Goal: Task Accomplishment & Management: Complete application form

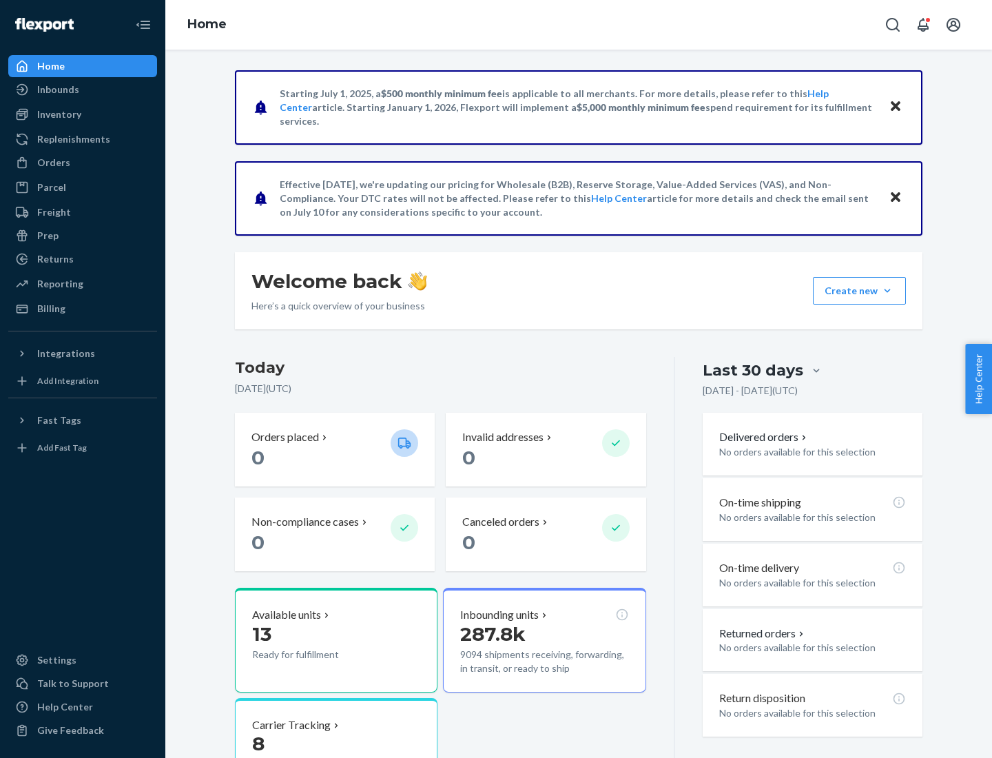
click at [887, 291] on button "Create new Create new inbound Create new order Create new product" at bounding box center [859, 291] width 93 height 28
click at [83, 90] on div "Inbounds" at bounding box center [83, 89] width 146 height 19
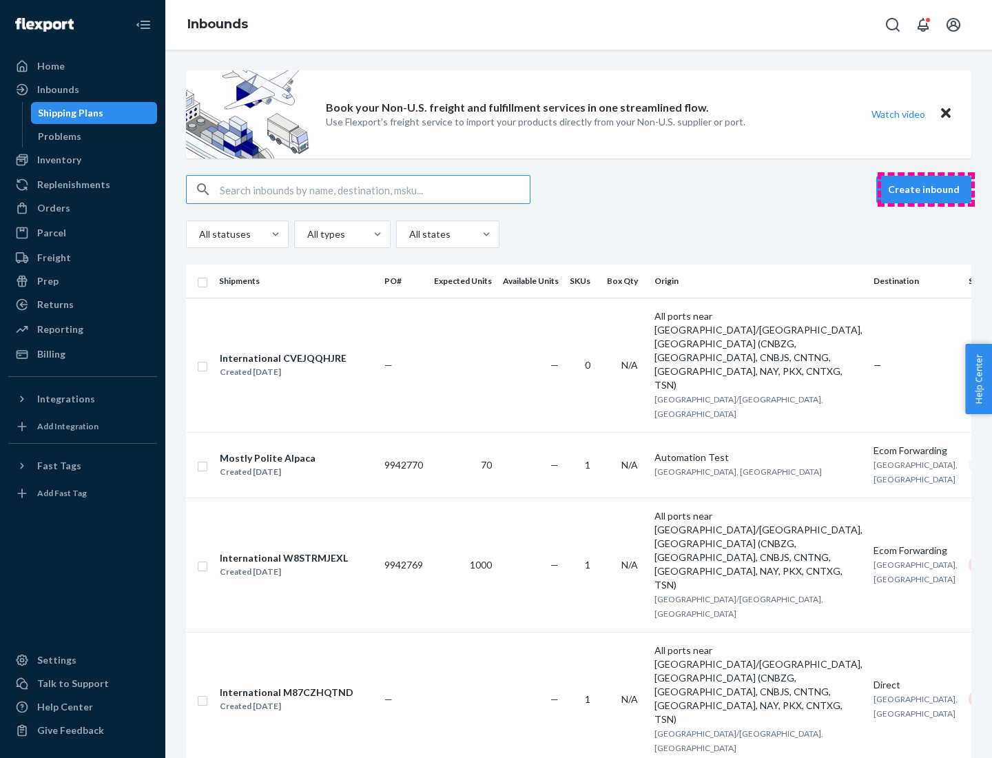
click at [926, 189] on button "Create inbound" at bounding box center [923, 190] width 95 height 28
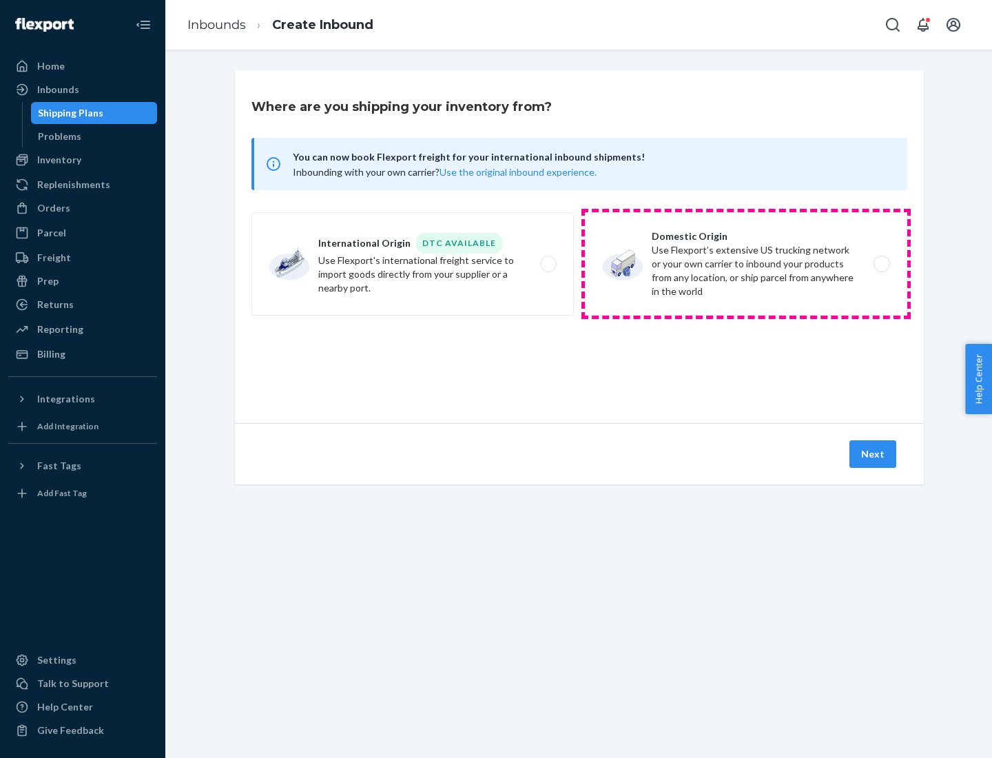
click at [746, 264] on label "Domestic Origin Use Flexport’s extensive US trucking network or your own carrie…" at bounding box center [746, 263] width 322 height 103
click at [881, 264] on input "Domestic Origin Use Flexport’s extensive US trucking network or your own carrie…" at bounding box center [885, 264] width 9 height 9
radio input "true"
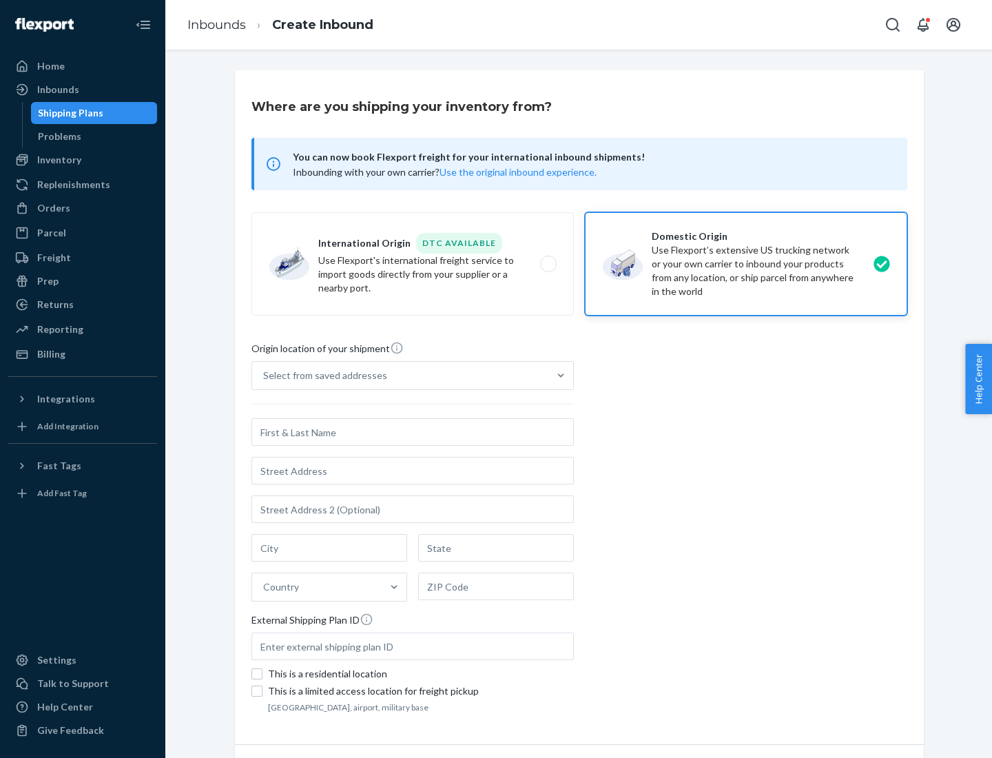
click at [322, 375] on div "Select from saved addresses" at bounding box center [325, 376] width 124 height 14
click at [264, 375] on input "Select from saved addresses" at bounding box center [263, 376] width 1 height 14
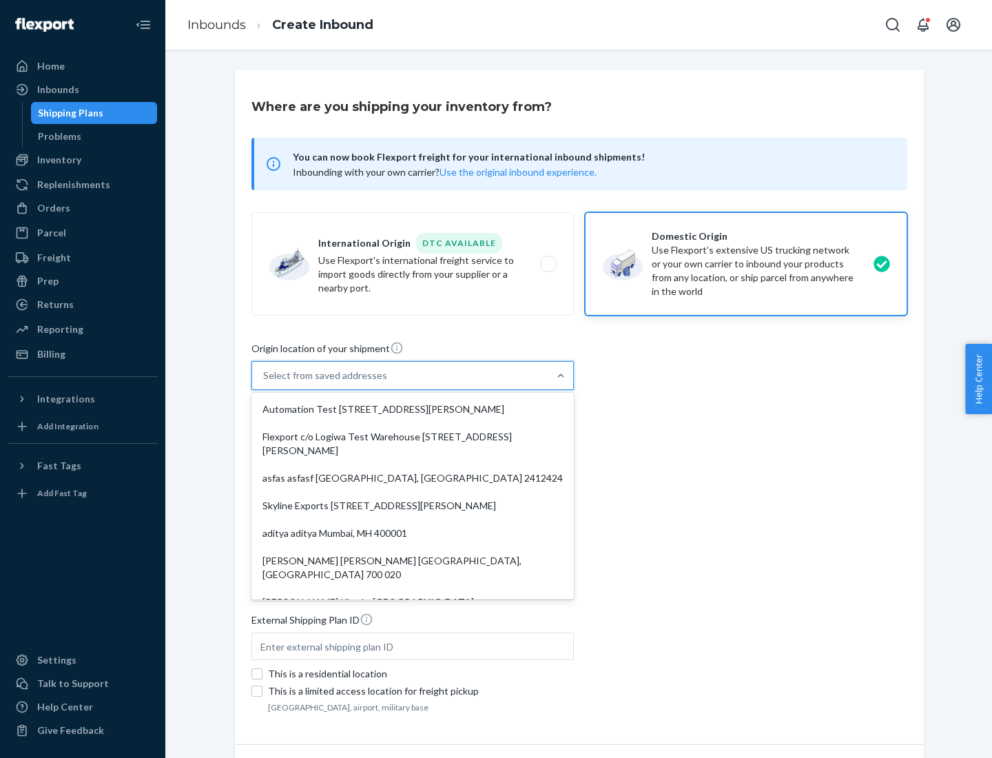
scroll to position [6, 0]
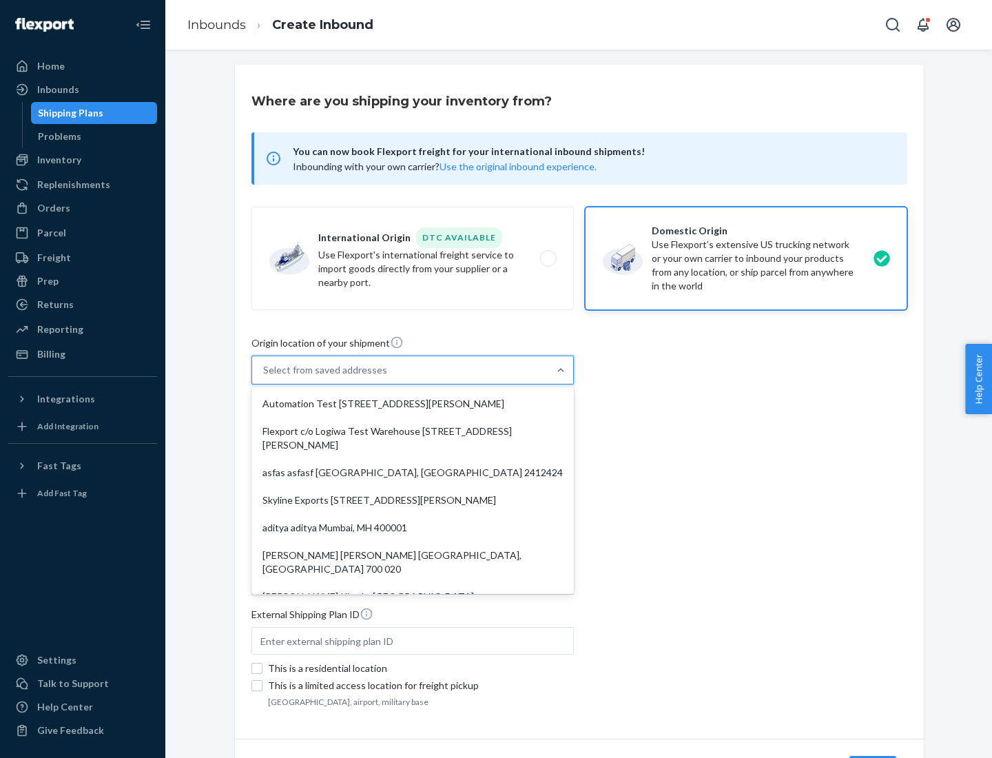
click at [413, 404] on div "Automation Test [STREET_ADDRESS][PERSON_NAME]" at bounding box center [412, 404] width 317 height 28
click at [264, 377] on input "option Automation Test [STREET_ADDRESS][PERSON_NAME]. 9 results available. Use …" at bounding box center [263, 370] width 1 height 14
type input "Automation Test"
type input "9th Floor"
type input "[GEOGRAPHIC_DATA]"
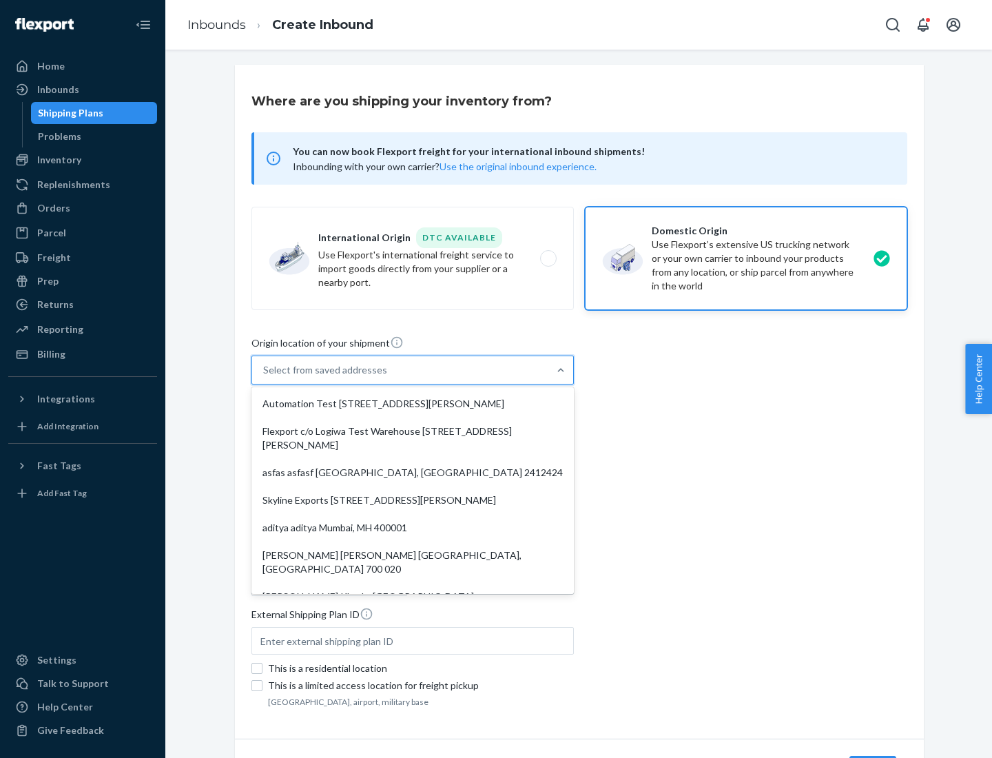
type input "CA"
type input "94104"
type input "[STREET_ADDRESS][PERSON_NAME]"
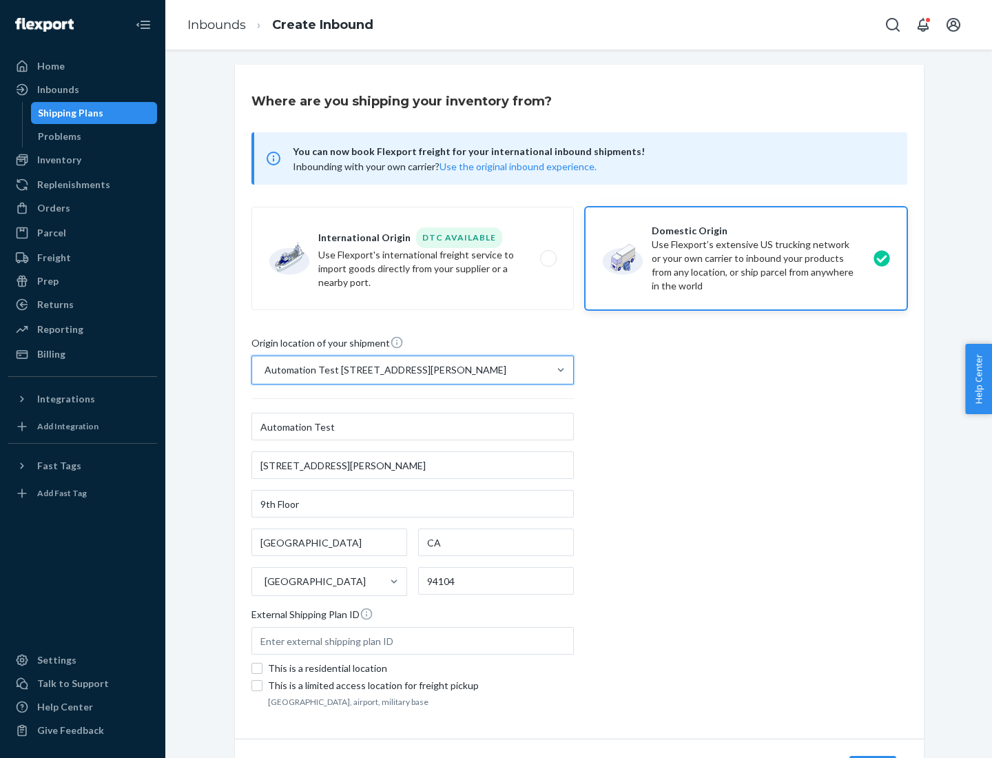
scroll to position [81, 0]
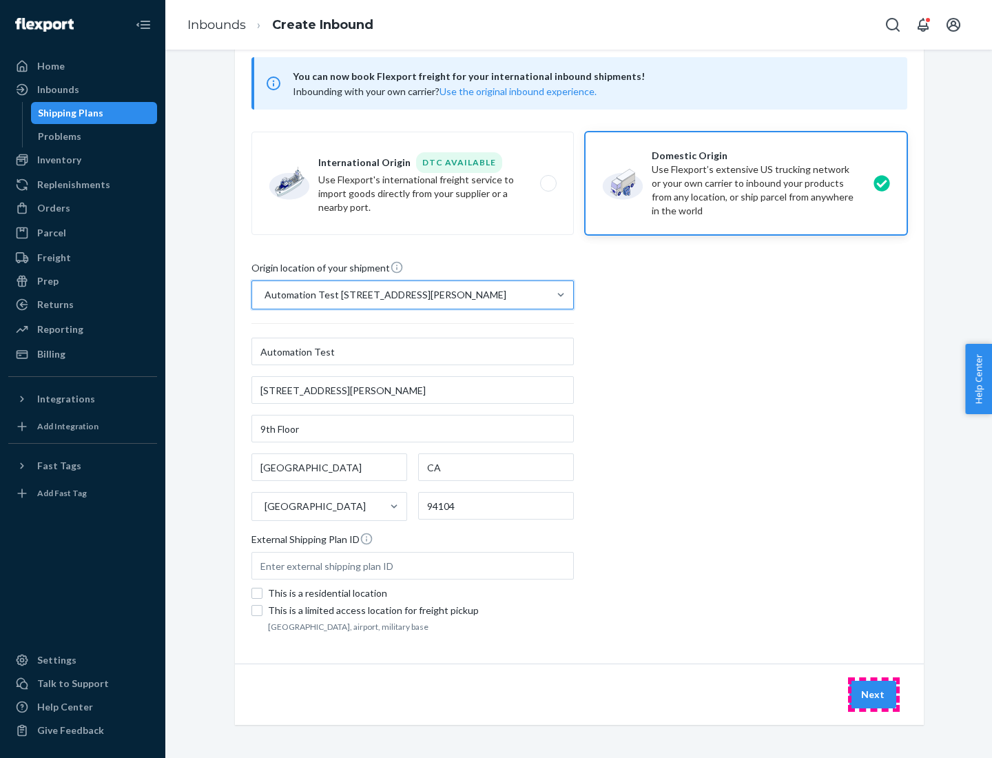
click at [873, 694] on button "Next" at bounding box center [872, 695] width 47 height 28
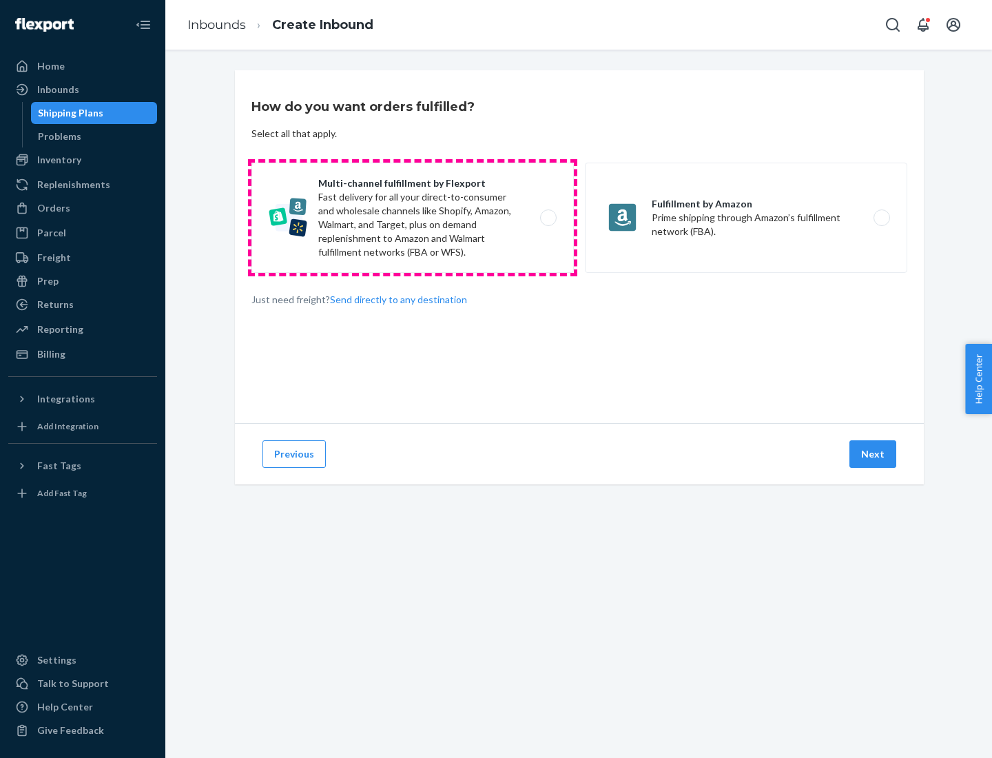
click at [413, 218] on label "Multi-channel fulfillment by Flexport Fast delivery for all your direct-to-cons…" at bounding box center [412, 218] width 322 height 110
click at [548, 218] on input "Multi-channel fulfillment by Flexport Fast delivery for all your direct-to-cons…" at bounding box center [552, 218] width 9 height 9
radio input "true"
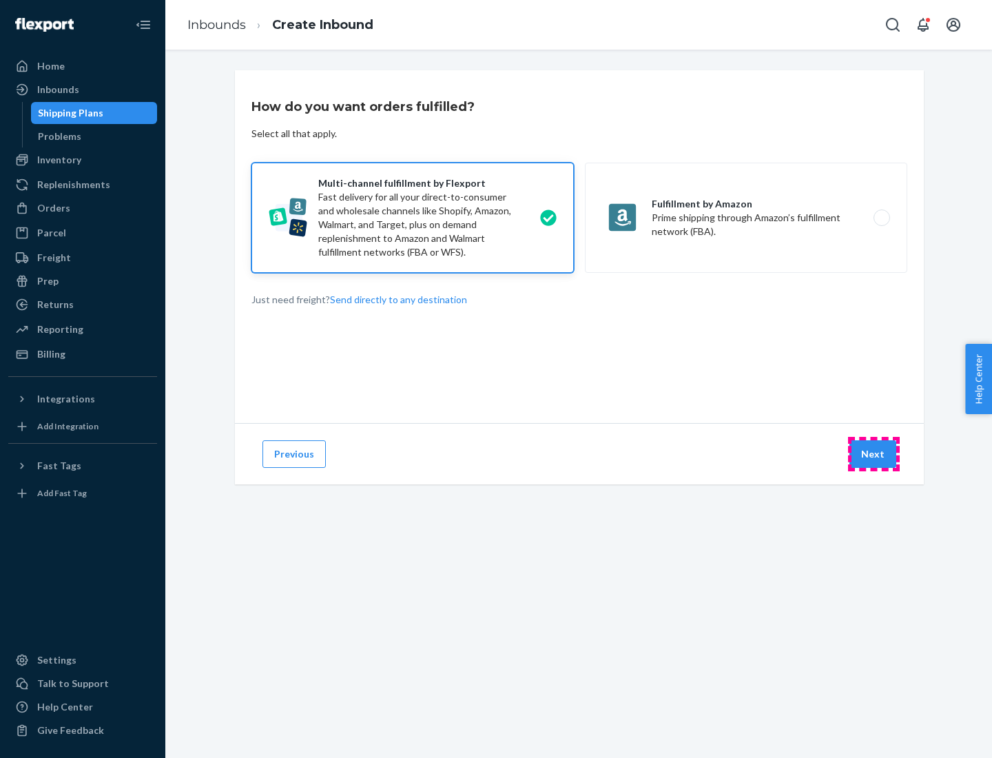
click at [873, 454] on button "Next" at bounding box center [872, 454] width 47 height 28
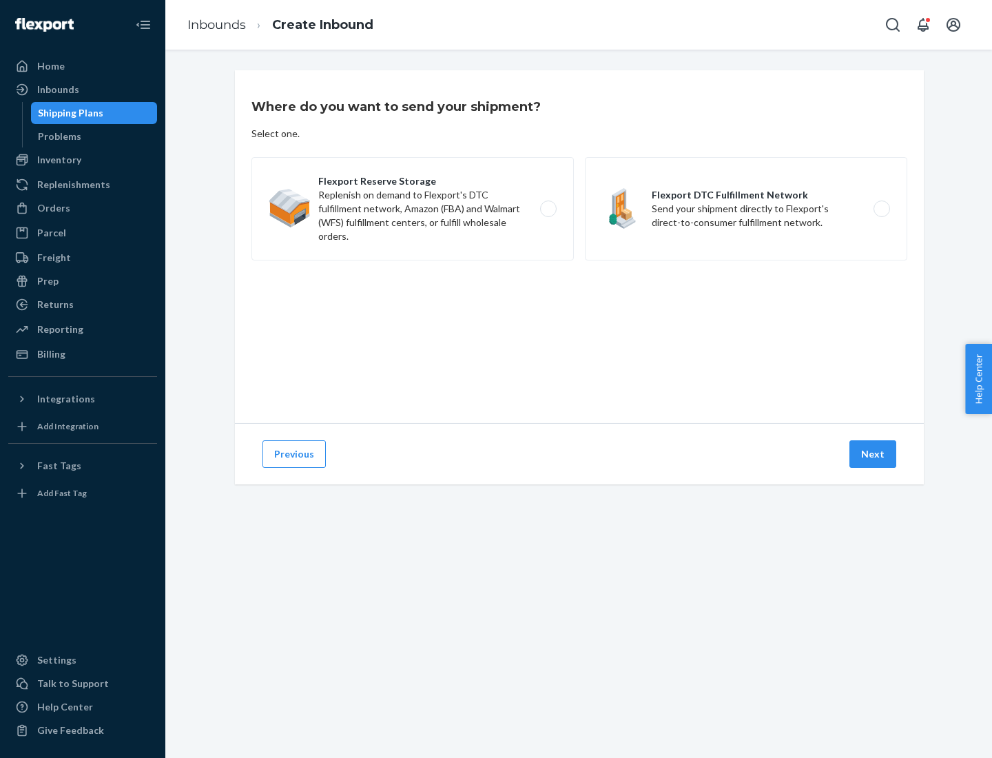
click at [746, 209] on label "Flexport DTC Fulfillment Network Send your shipment directly to Flexport's dire…" at bounding box center [746, 208] width 322 height 103
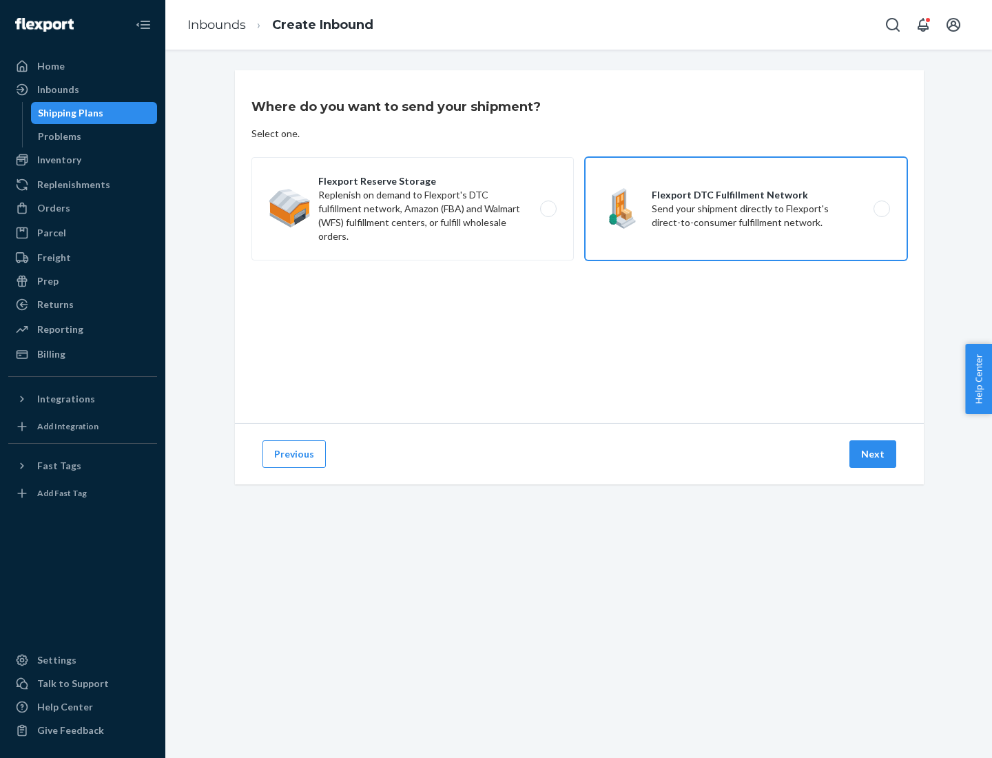
click at [881, 209] on input "Flexport DTC Fulfillment Network Send your shipment directly to Flexport's dire…" at bounding box center [885, 209] width 9 height 9
radio input "true"
click at [873, 454] on button "Next" at bounding box center [872, 454] width 47 height 28
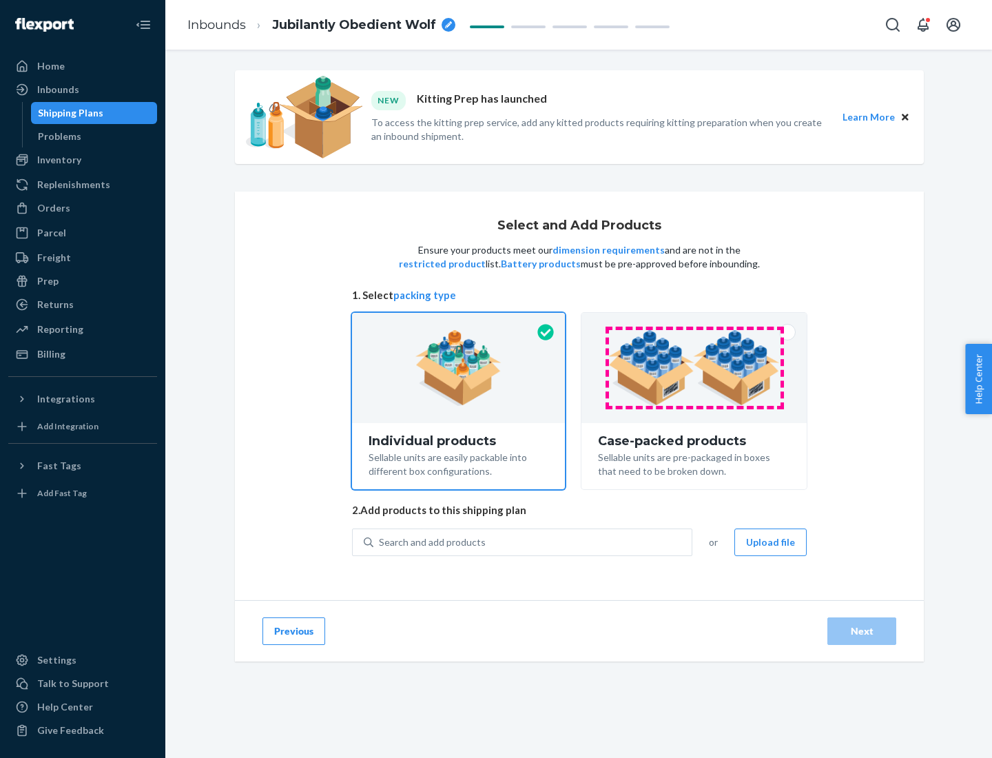
click at [694, 368] on img at bounding box center [694, 368] width 172 height 76
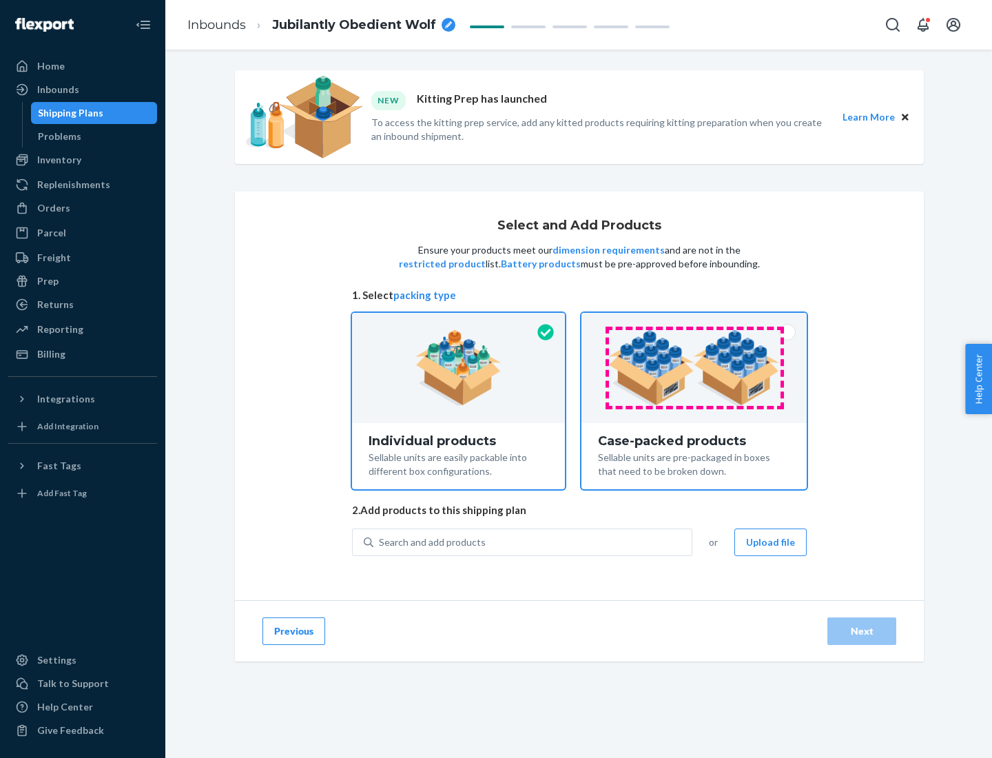
click at [694, 322] on input "Case-packed products Sellable units are pre-packaged in boxes that need to be b…" at bounding box center [693, 317] width 9 height 9
radio input "true"
radio input "false"
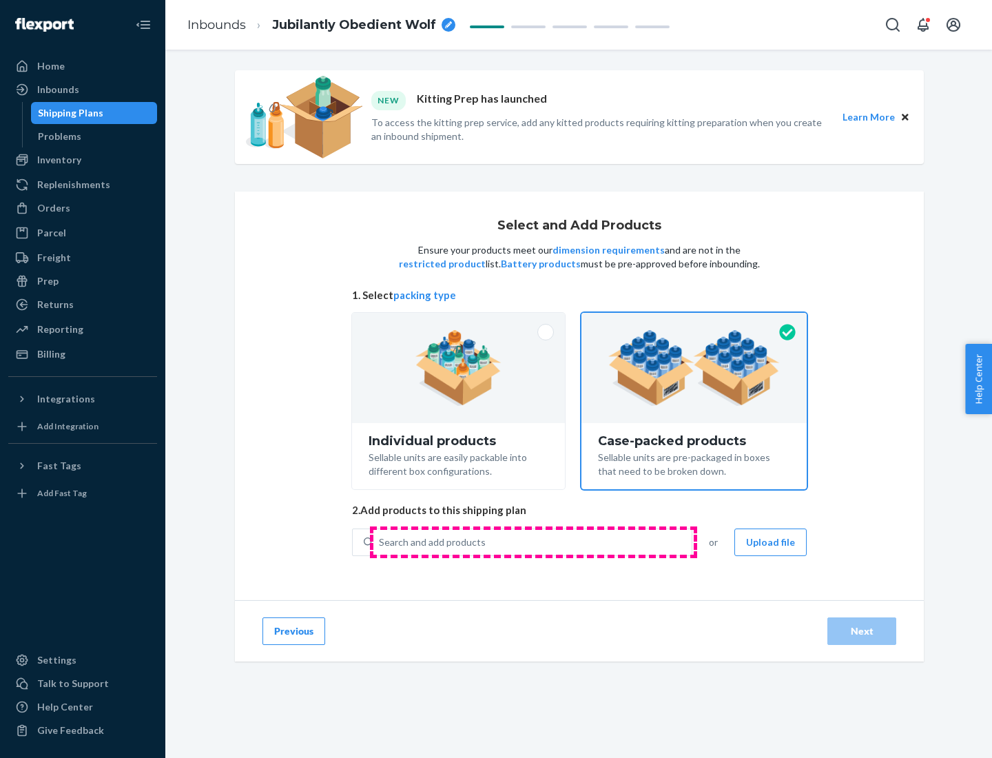
click at [533, 541] on div "Search and add products" at bounding box center [532, 542] width 318 height 25
click at [380, 541] on input "Search and add products" at bounding box center [379, 542] width 1 height 14
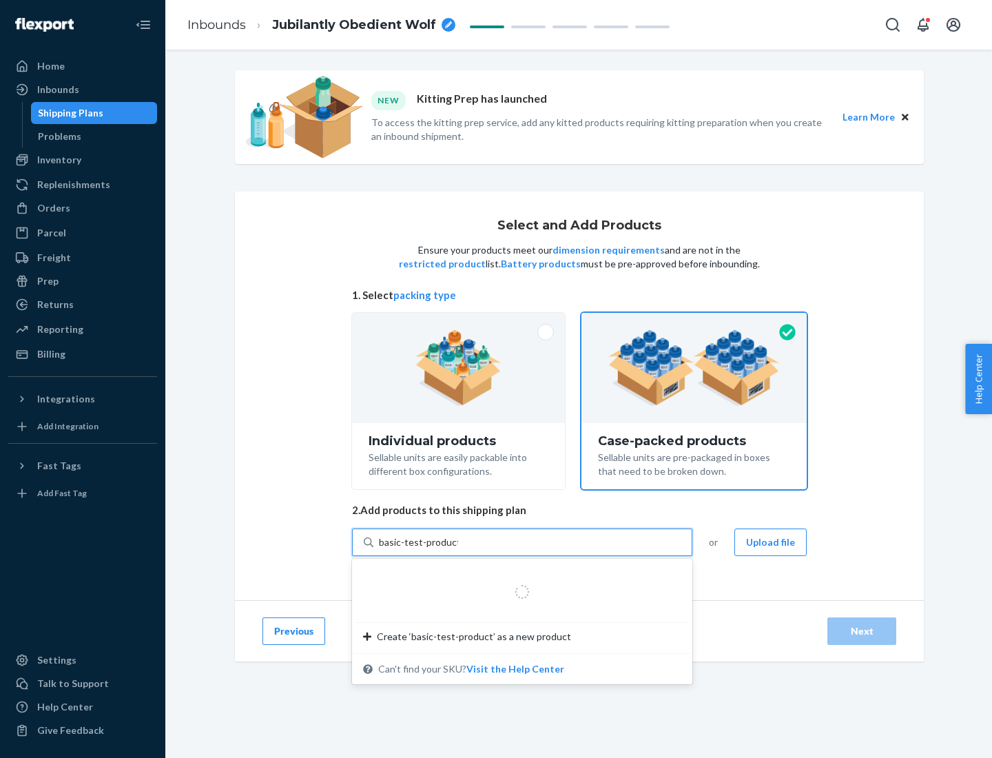
type input "basic-test-product-1"
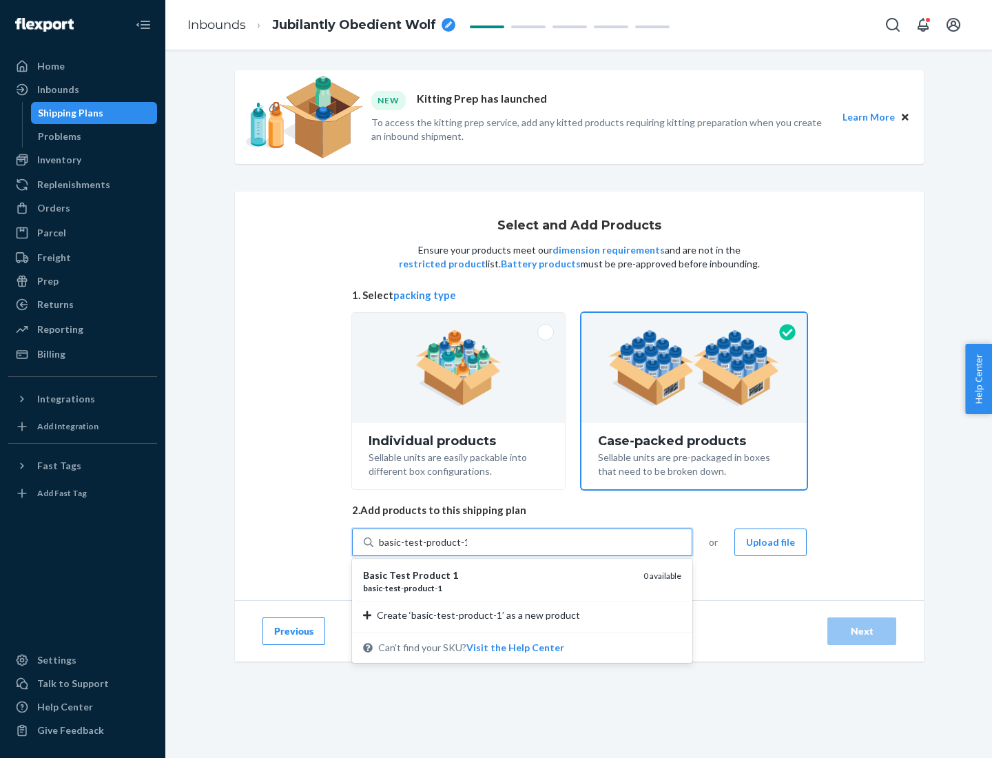
click at [498, 588] on div "basic - test - product - 1" at bounding box center [497, 588] width 269 height 12
click at [467, 549] on input "basic-test-product-1" at bounding box center [423, 542] width 88 height 14
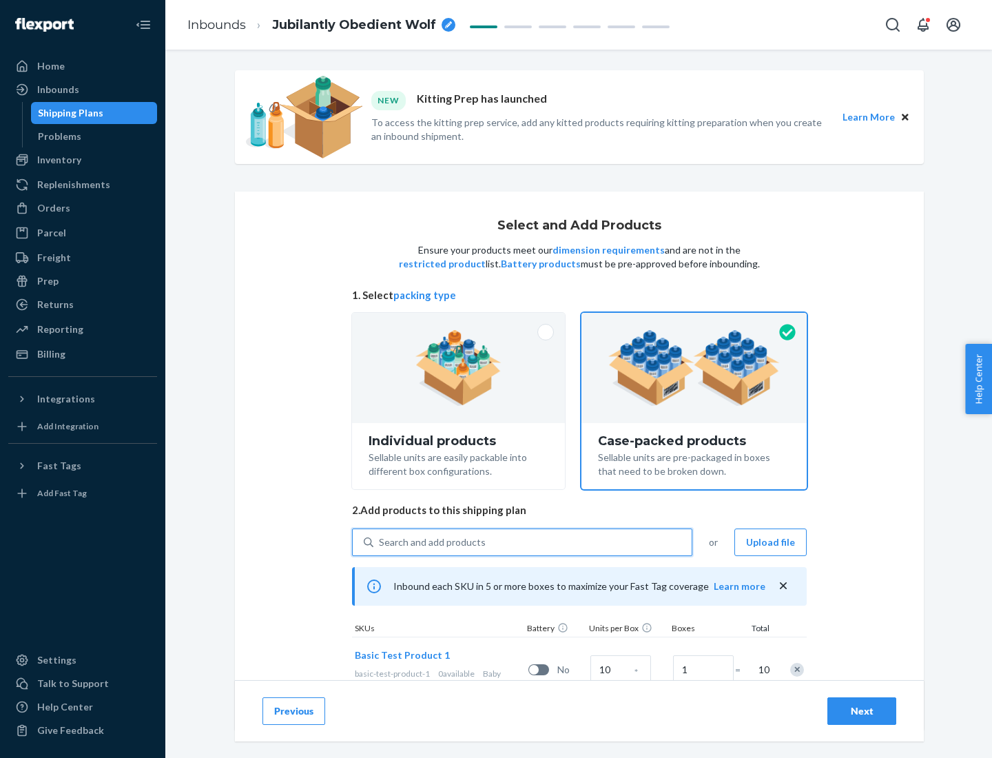
scroll to position [50, 0]
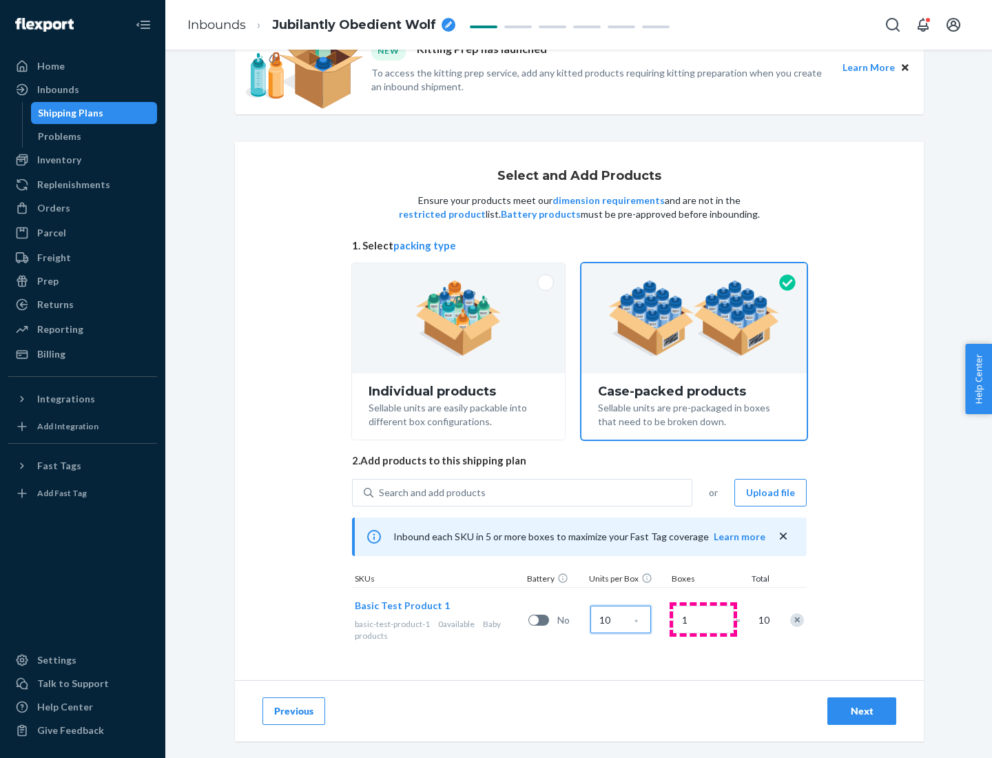
type input "10"
type input "7"
click at [862, 711] on div "Next" at bounding box center [861, 711] width 45 height 14
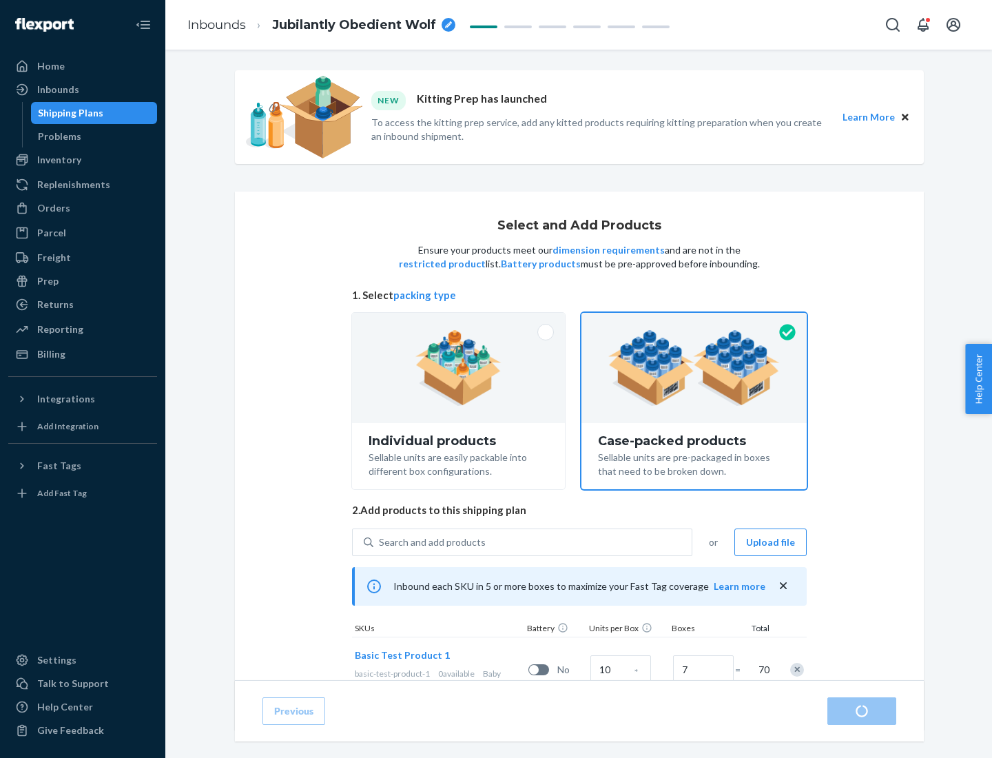
radio input "true"
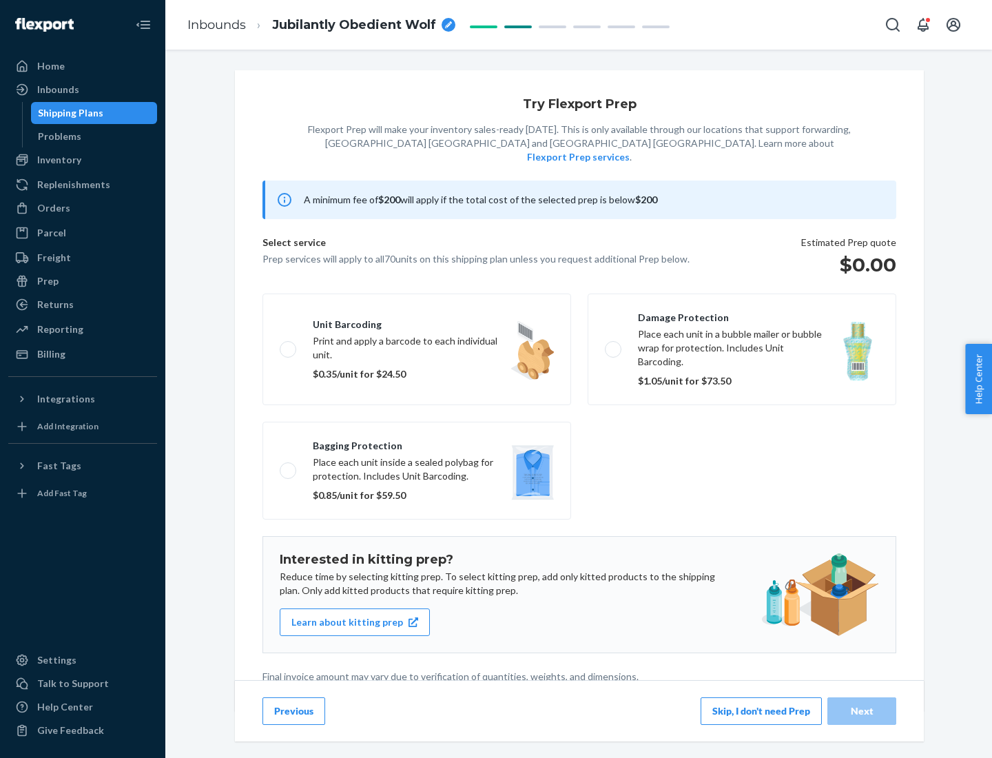
scroll to position [3, 0]
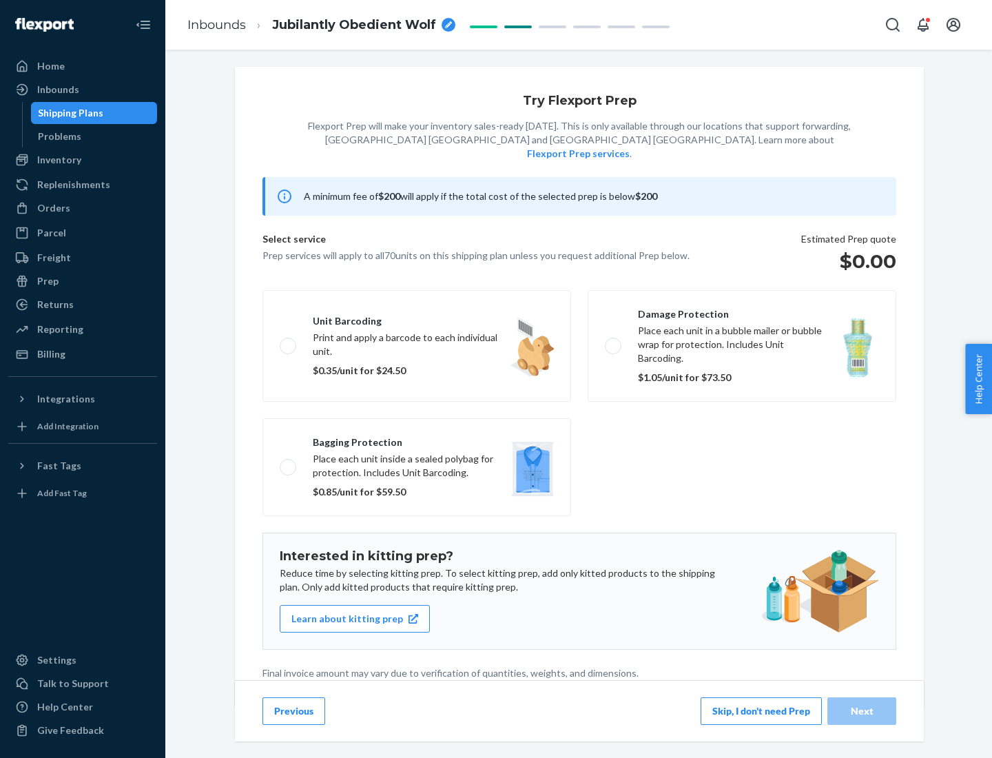
click at [417, 439] on label "Bagging protection Place each unit inside a sealed polybag for protection. Incl…" at bounding box center [416, 467] width 309 height 98
click at [289, 462] on input "Bagging protection Place each unit inside a sealed polybag for protection. Incl…" at bounding box center [284, 466] width 9 height 9
checkbox input "true"
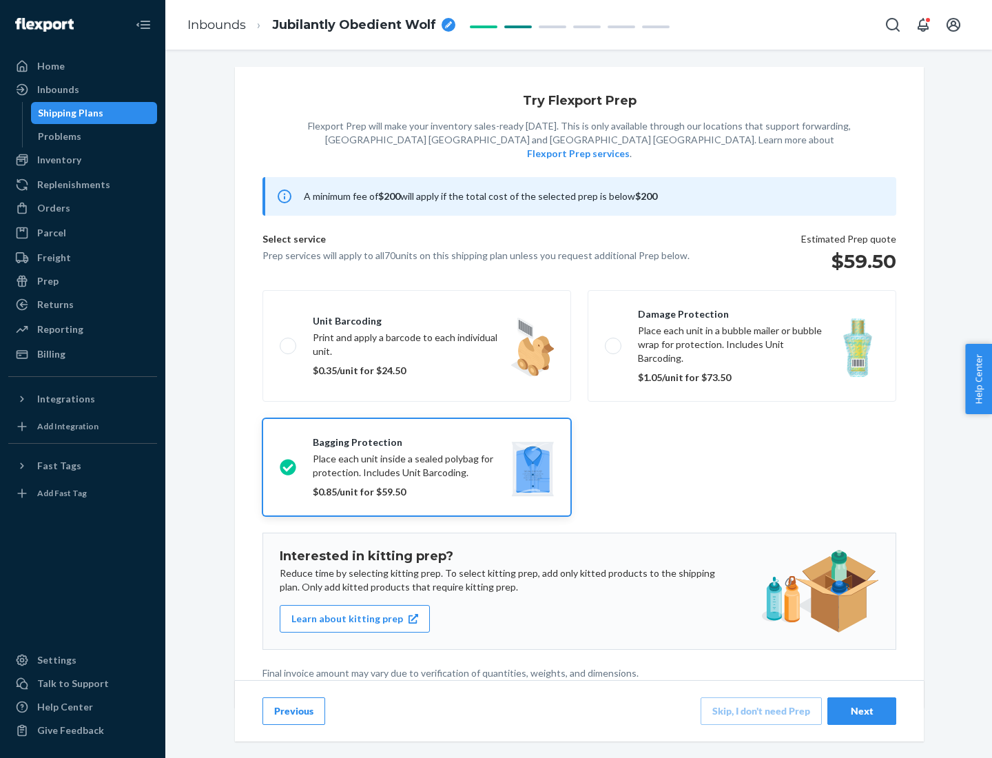
click at [862, 710] on div "Next" at bounding box center [861, 711] width 45 height 14
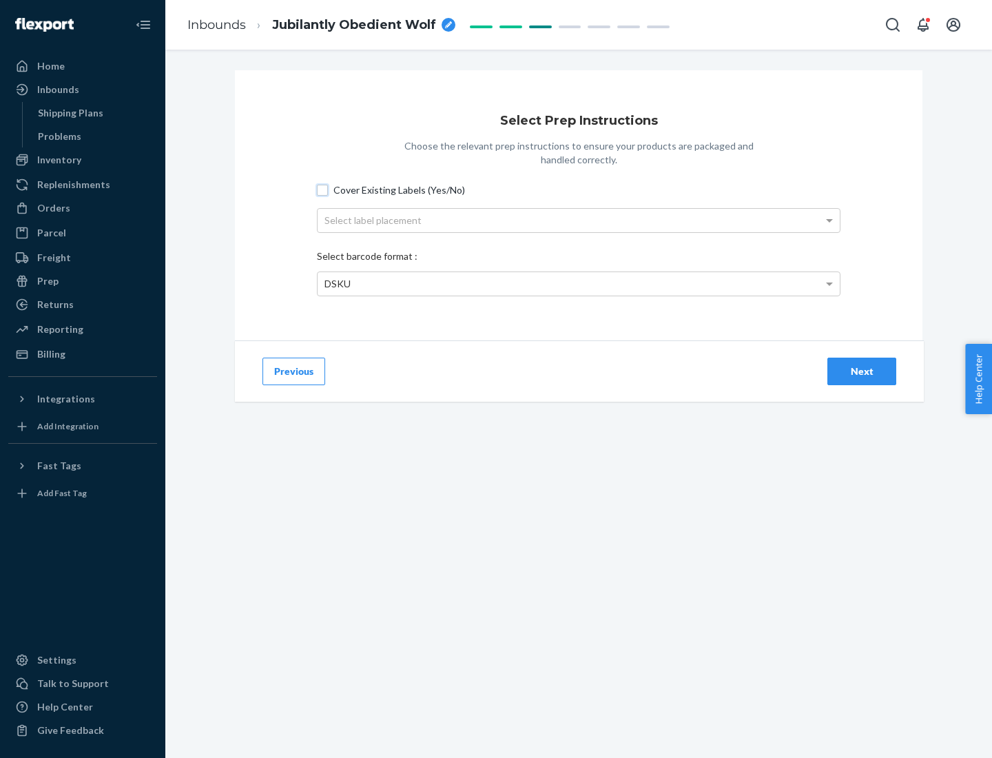
click at [322, 189] on input "Cover Existing Labels (Yes/No)" at bounding box center [322, 190] width 11 height 11
checkbox input "true"
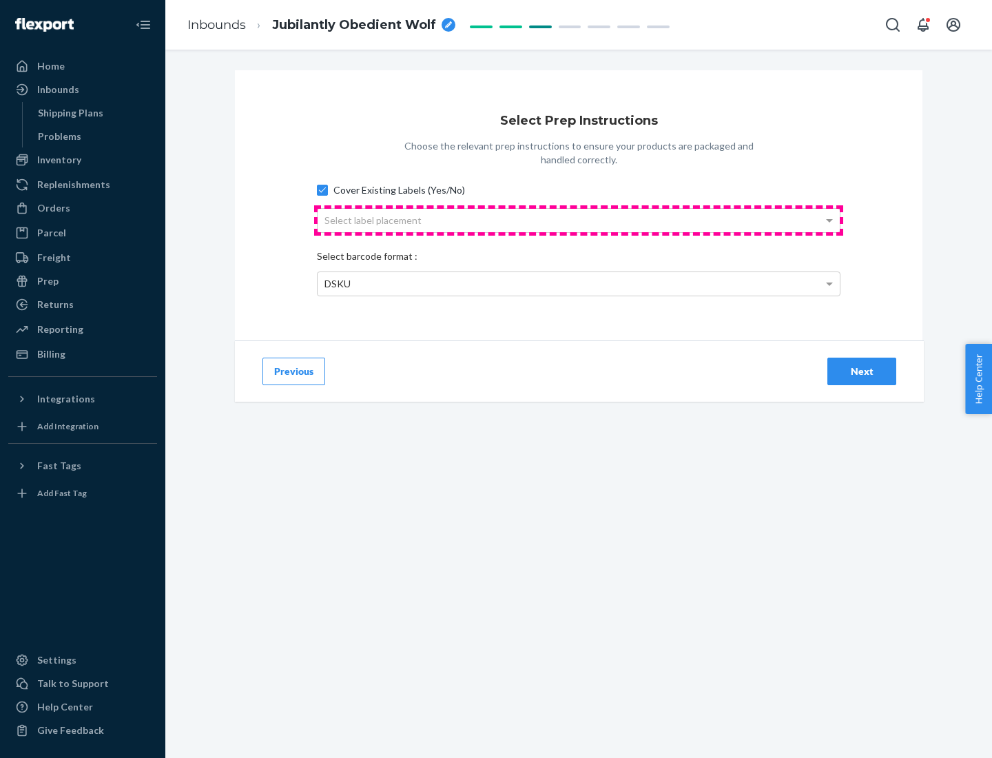
click at [579, 220] on div "Select label placement" at bounding box center [579, 220] width 522 height 23
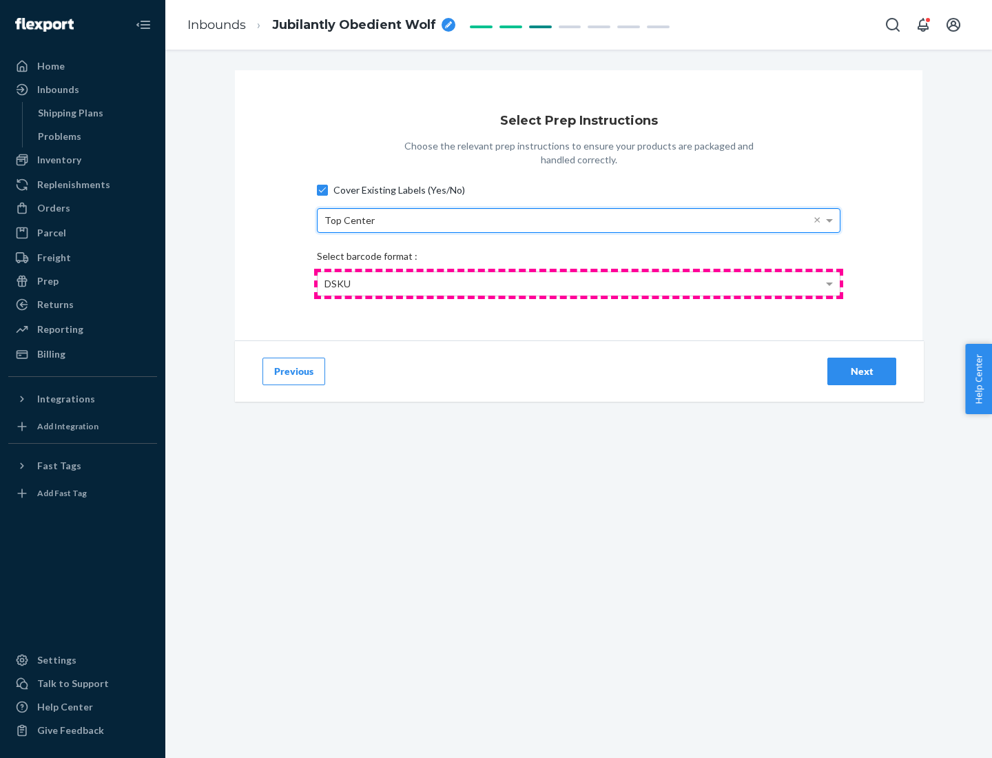
click at [579, 283] on div "DSKU" at bounding box center [579, 283] width 522 height 23
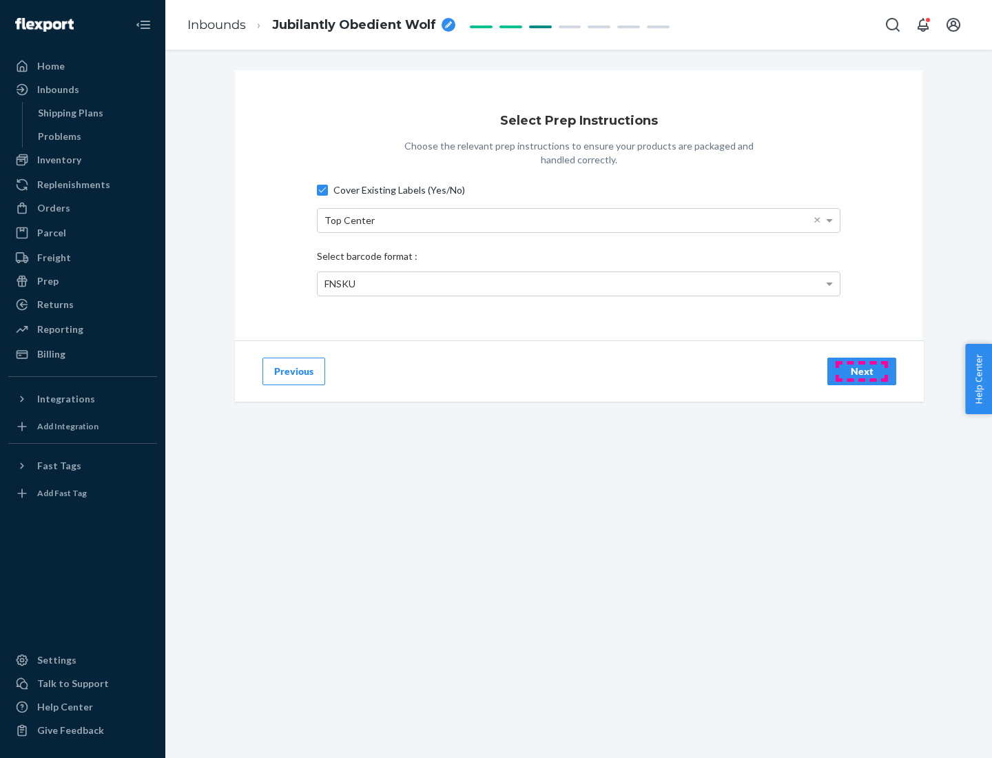
click at [862, 371] on div "Next" at bounding box center [861, 371] width 45 height 14
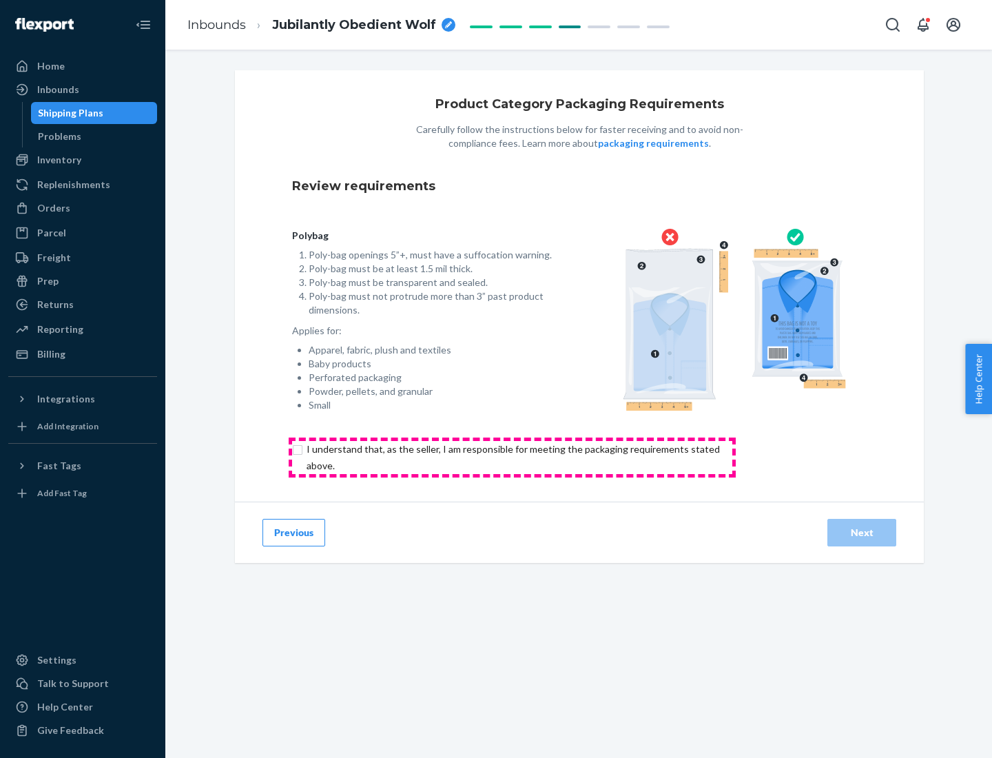
click at [512, 457] on input "checkbox" at bounding box center [521, 457] width 458 height 33
checkbox input "true"
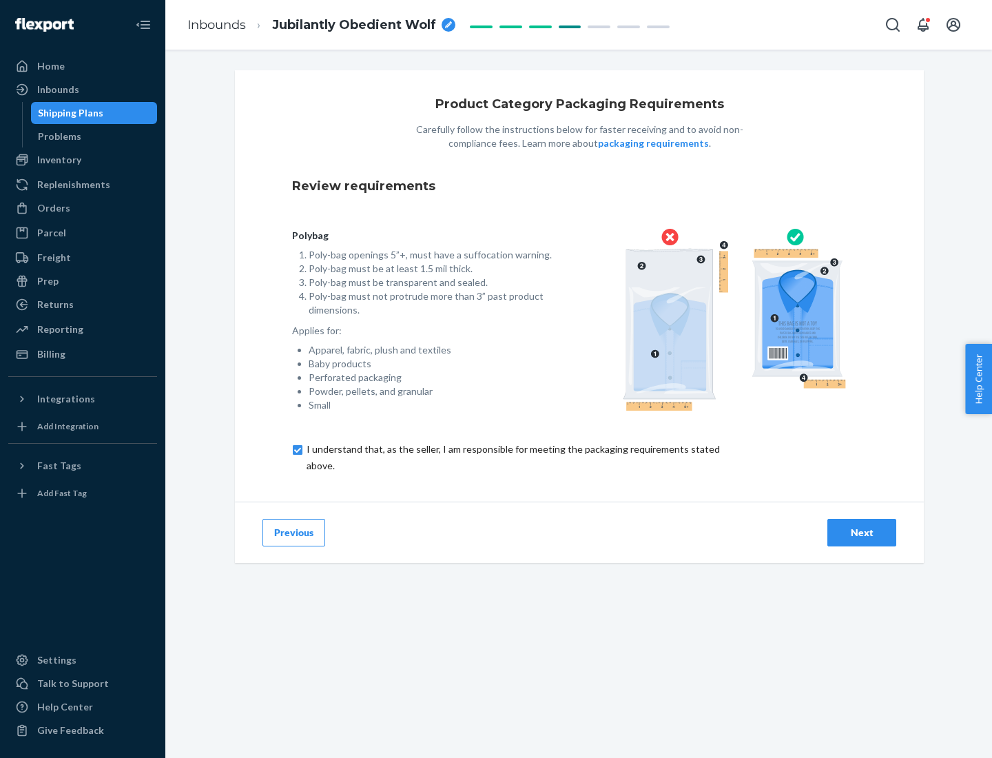
click at [862, 532] on div "Next" at bounding box center [861, 533] width 45 height 14
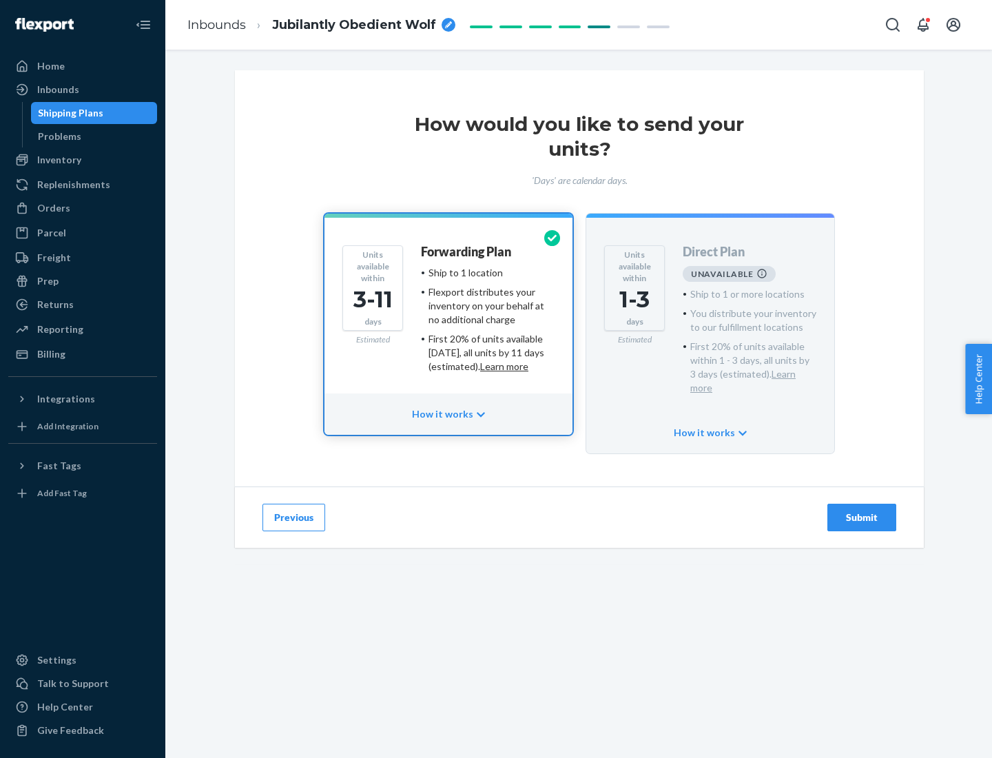
click at [467, 251] on h4 "Forwarding Plan" at bounding box center [466, 252] width 90 height 14
click at [862, 510] on div "Submit" at bounding box center [861, 517] width 45 height 14
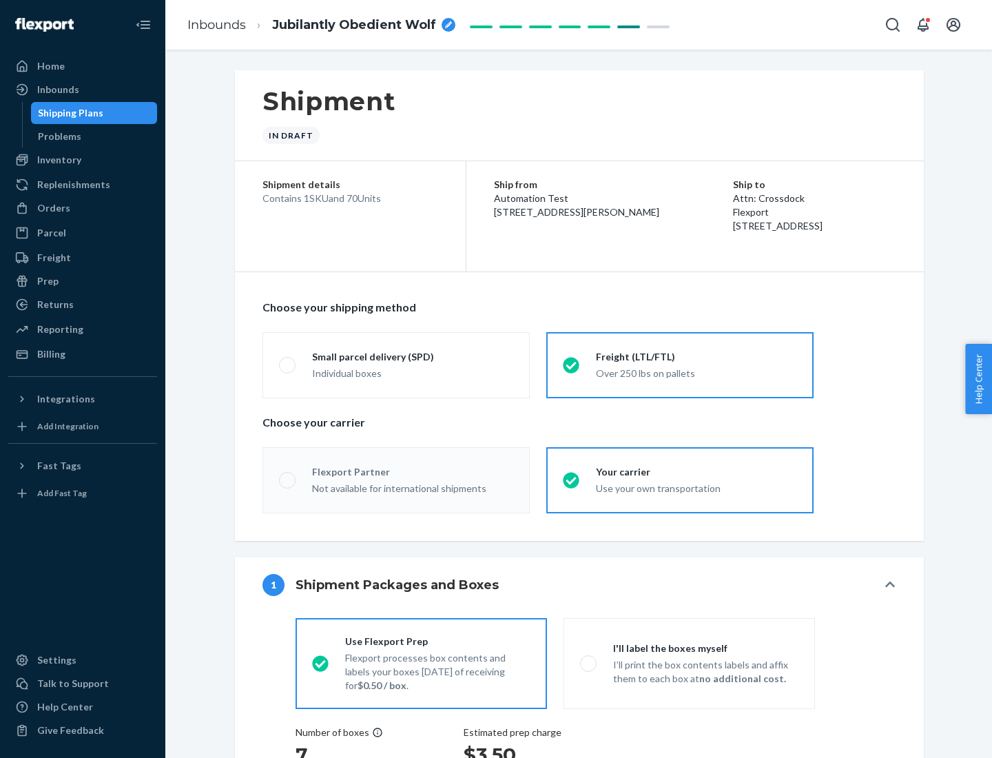
radio input "true"
radio input "false"
radio input "true"
radio input "false"
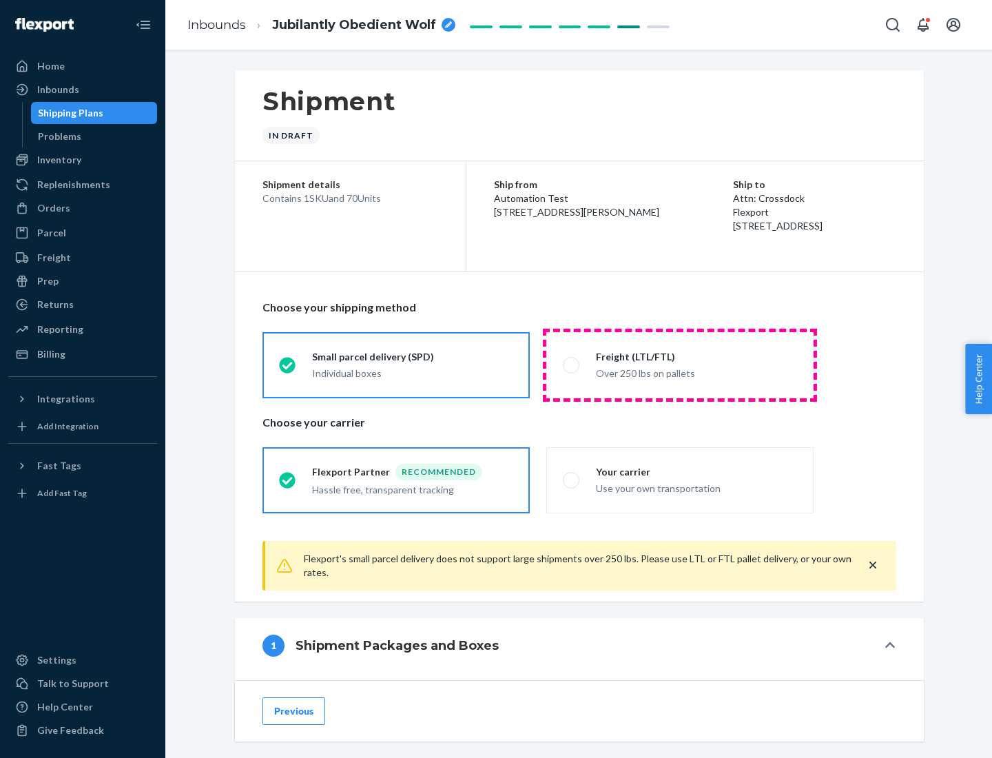
click at [680, 364] on div "Over 250 lbs on pallets" at bounding box center [696, 372] width 201 height 17
click at [572, 364] on input "Freight (LTL/FTL) Over 250 lbs on pallets" at bounding box center [567, 364] width 9 height 9
radio input "true"
radio input "false"
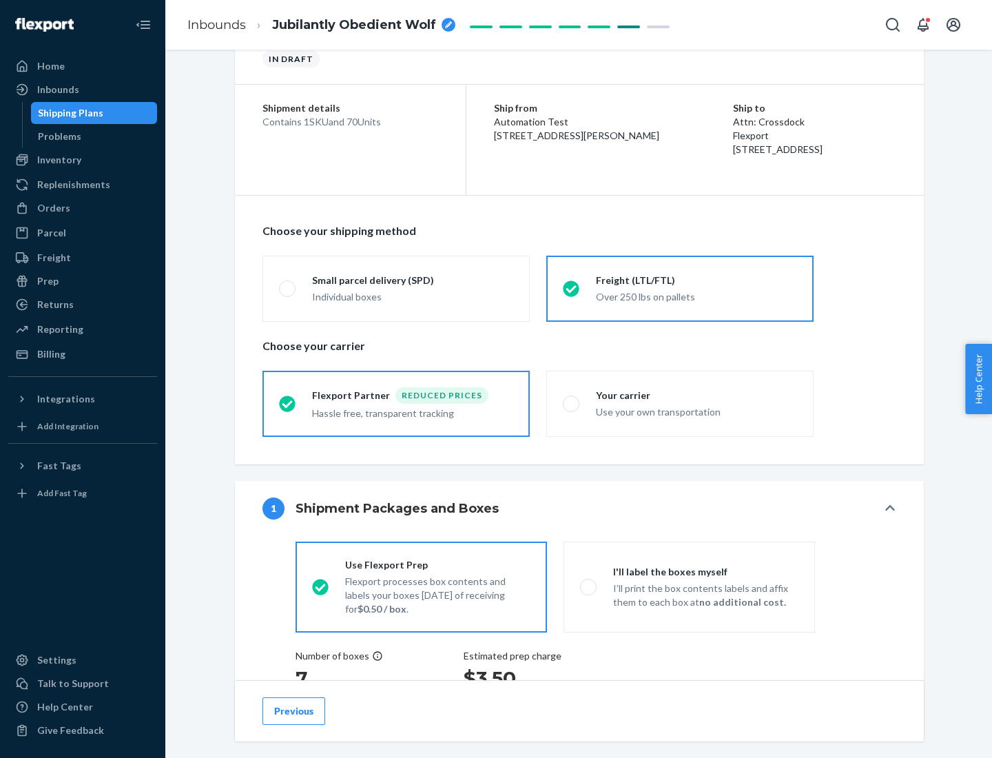
click at [396, 404] on div "Hassle free, transparent tracking" at bounding box center [412, 412] width 201 height 17
click at [288, 403] on input "Flexport Partner Reduced prices Hassle free, transparent tracking" at bounding box center [283, 403] width 9 height 9
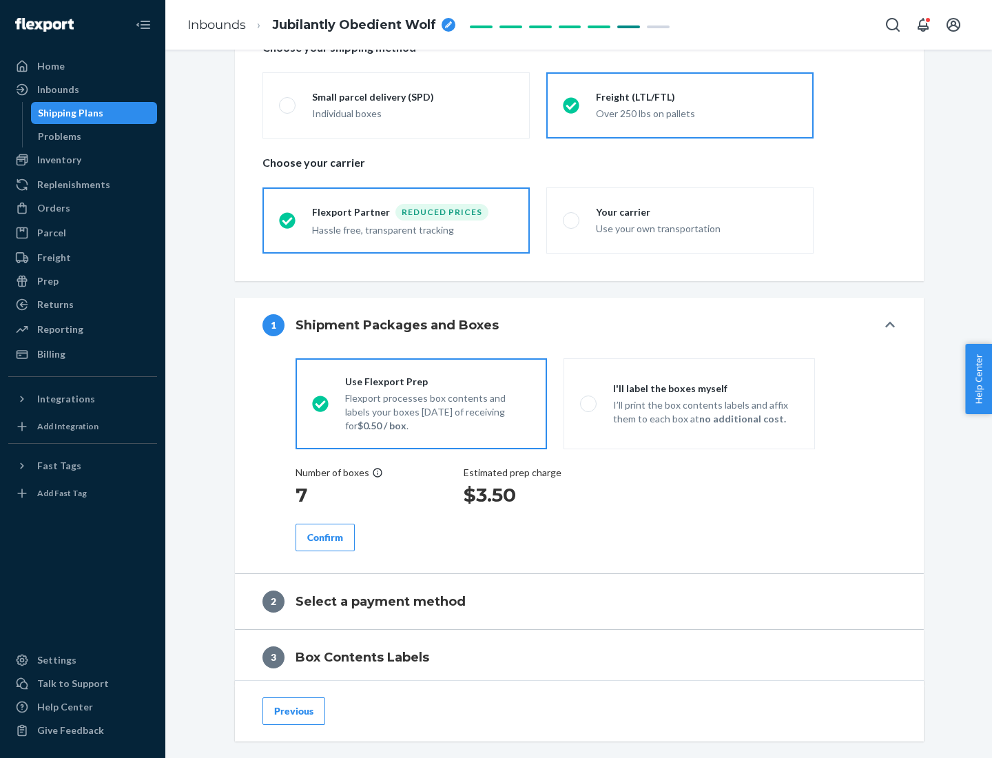
click at [689, 403] on p "I’ll print the box contents labels and affix them to each box at no additional …" at bounding box center [705, 412] width 185 height 28
click at [589, 403] on input "I'll label the boxes myself I’ll print the box contents labels and affix them t…" at bounding box center [584, 403] width 9 height 9
radio input "true"
radio input "false"
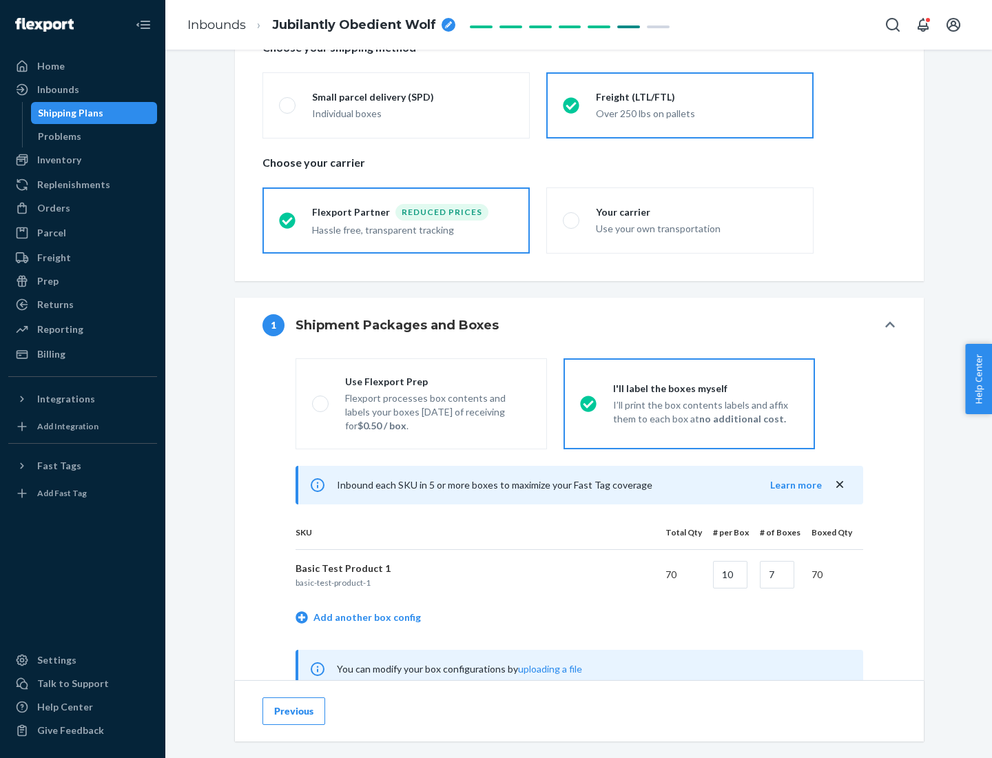
scroll to position [430, 0]
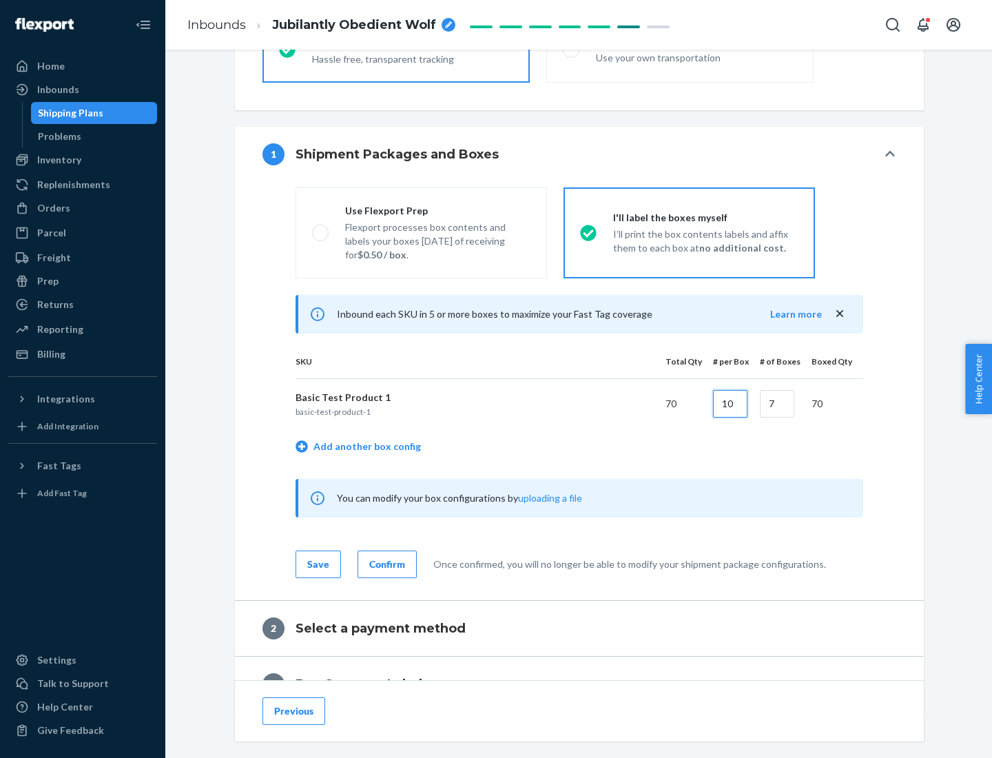
type input "10"
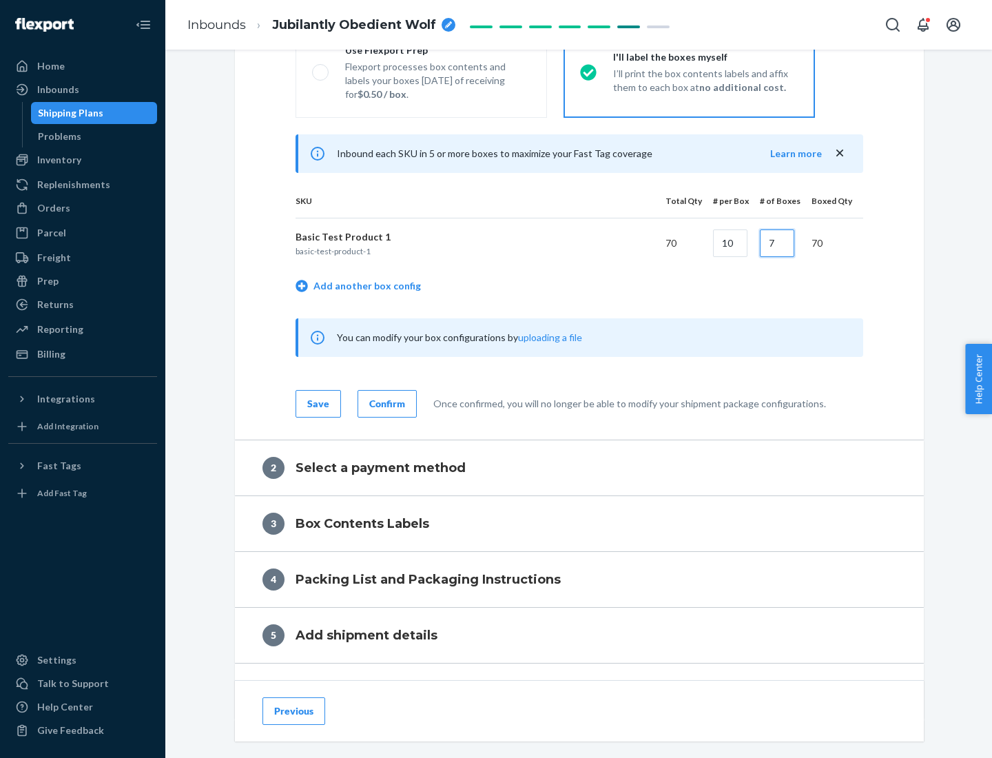
type input "7"
click at [385, 403] on div "Confirm" at bounding box center [387, 404] width 36 height 14
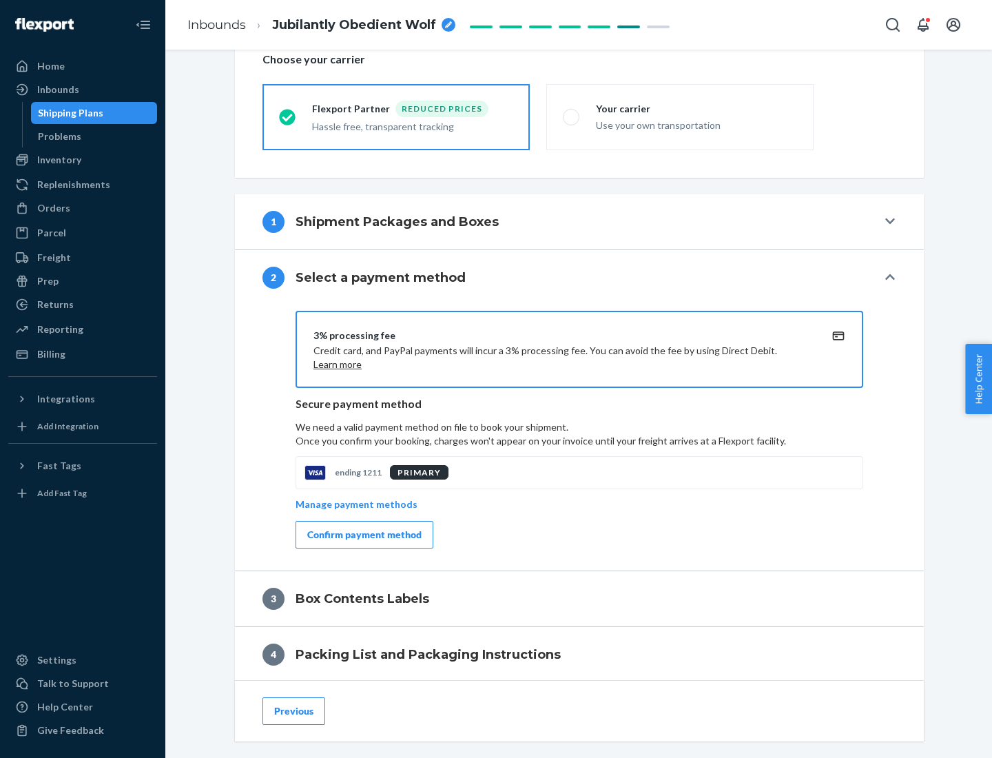
scroll to position [494, 0]
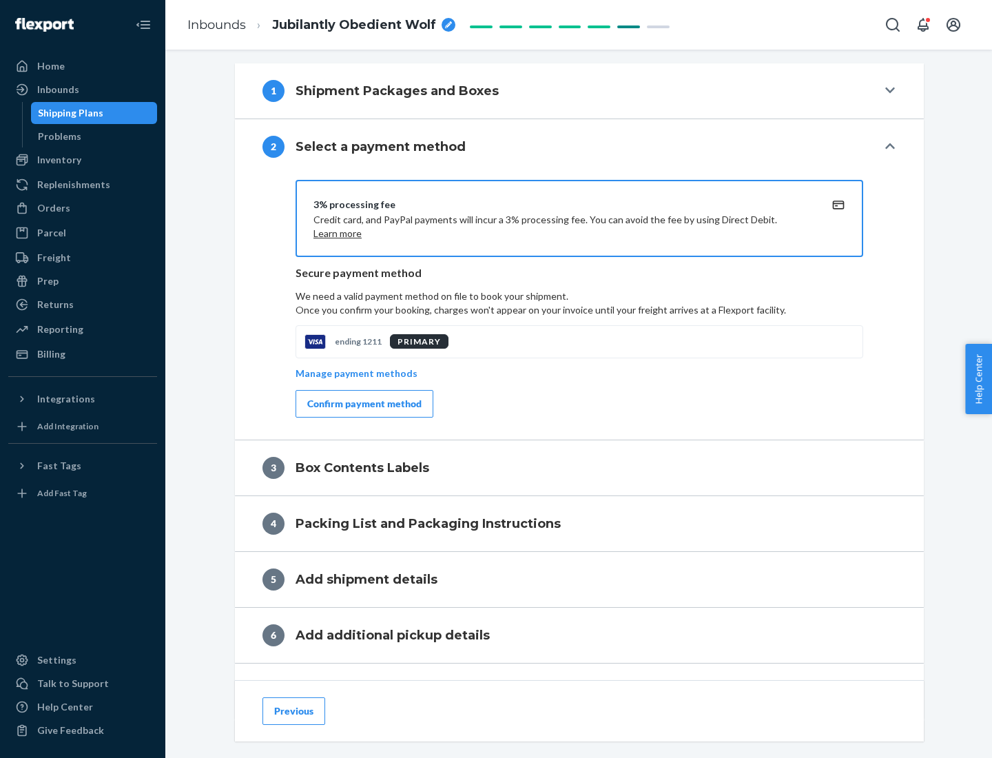
click at [363, 404] on div "Confirm payment method" at bounding box center [364, 404] width 114 height 14
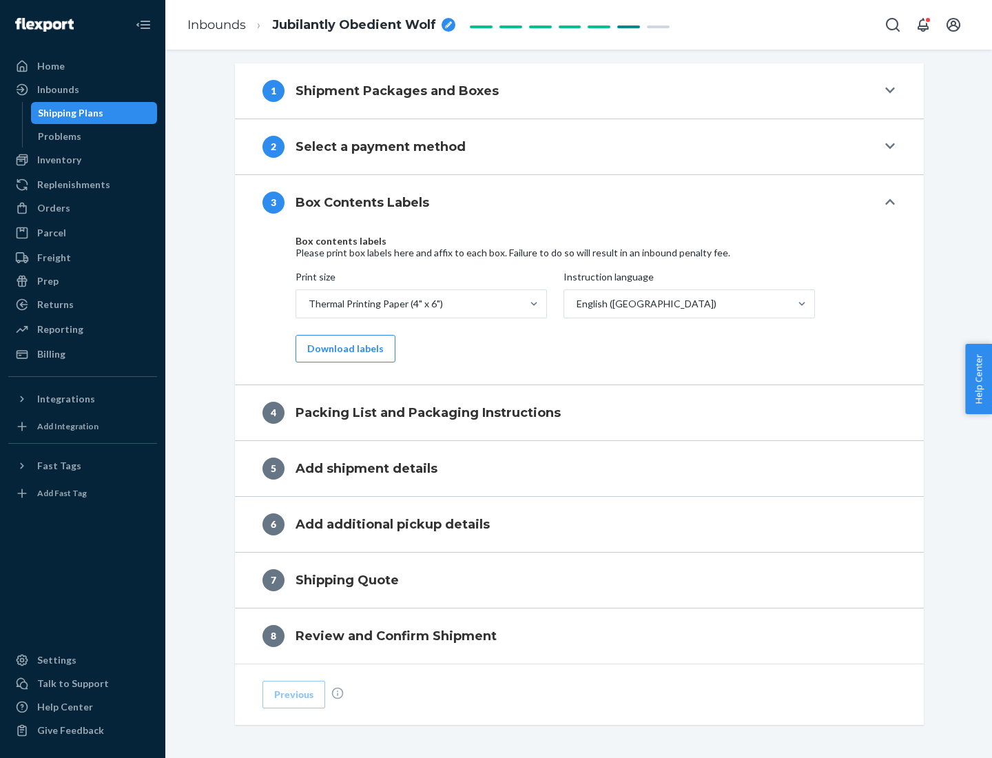
scroll to position [439, 0]
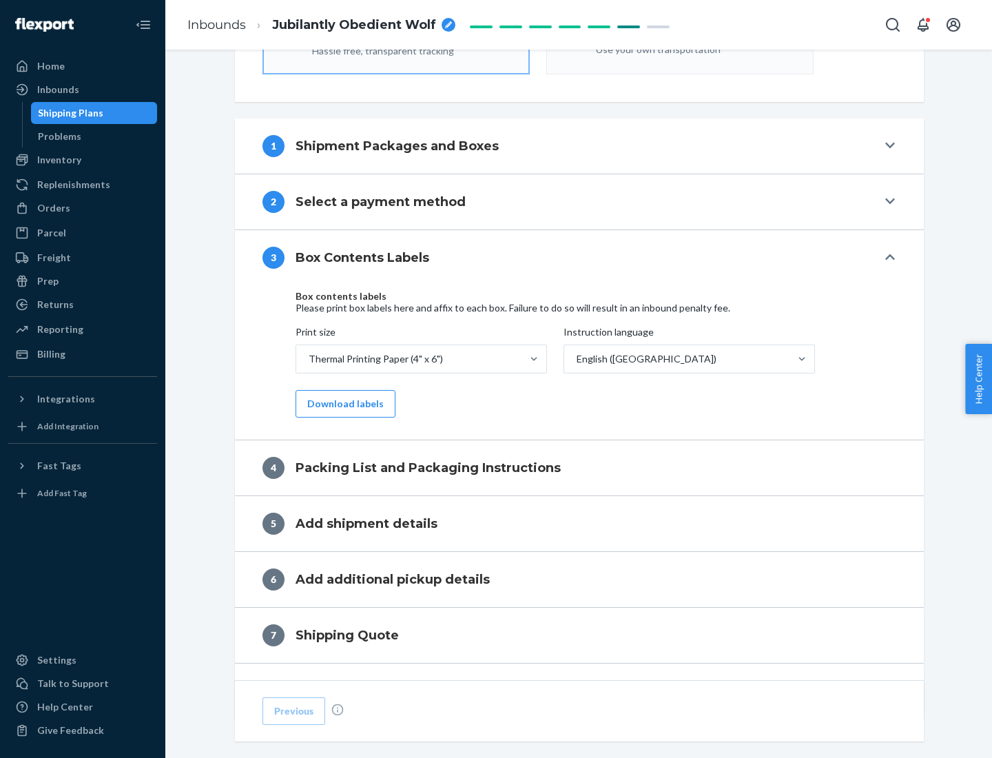
click at [342, 404] on button "Download labels" at bounding box center [345, 404] width 100 height 28
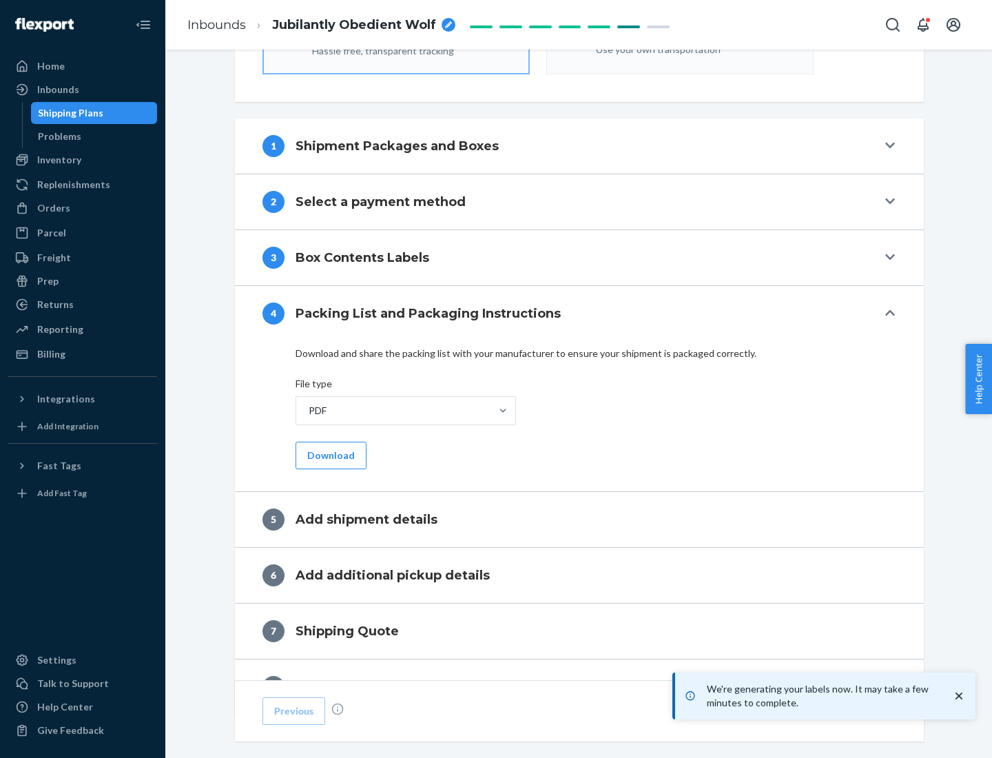
scroll to position [490, 0]
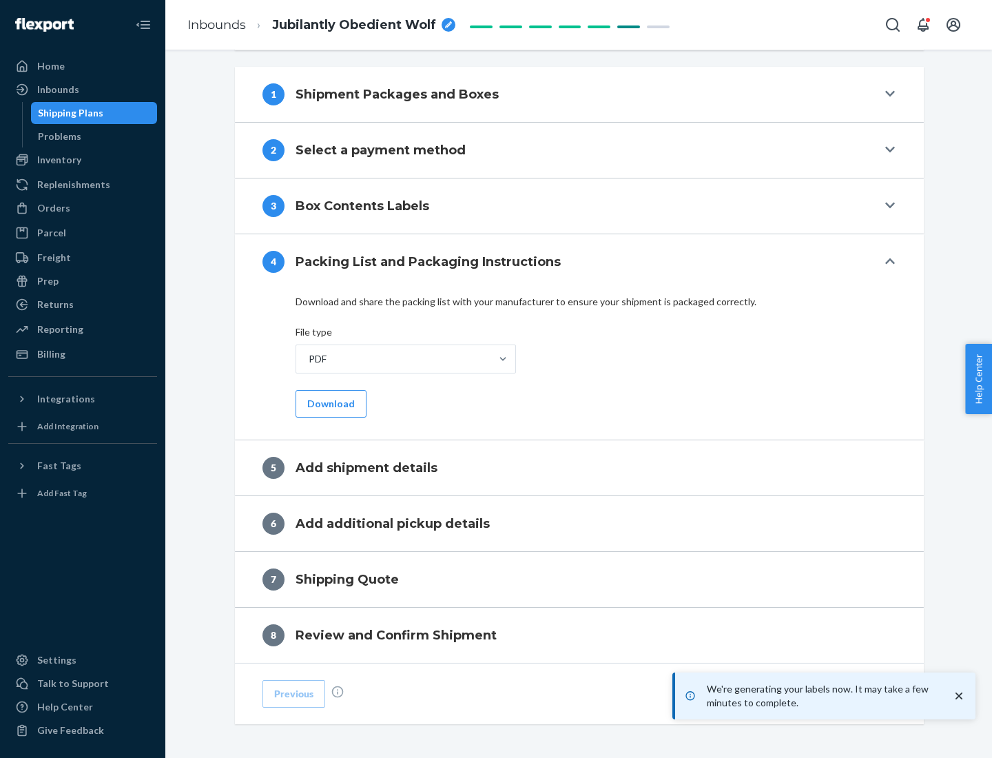
click at [329, 403] on button "Download" at bounding box center [330, 404] width 71 height 28
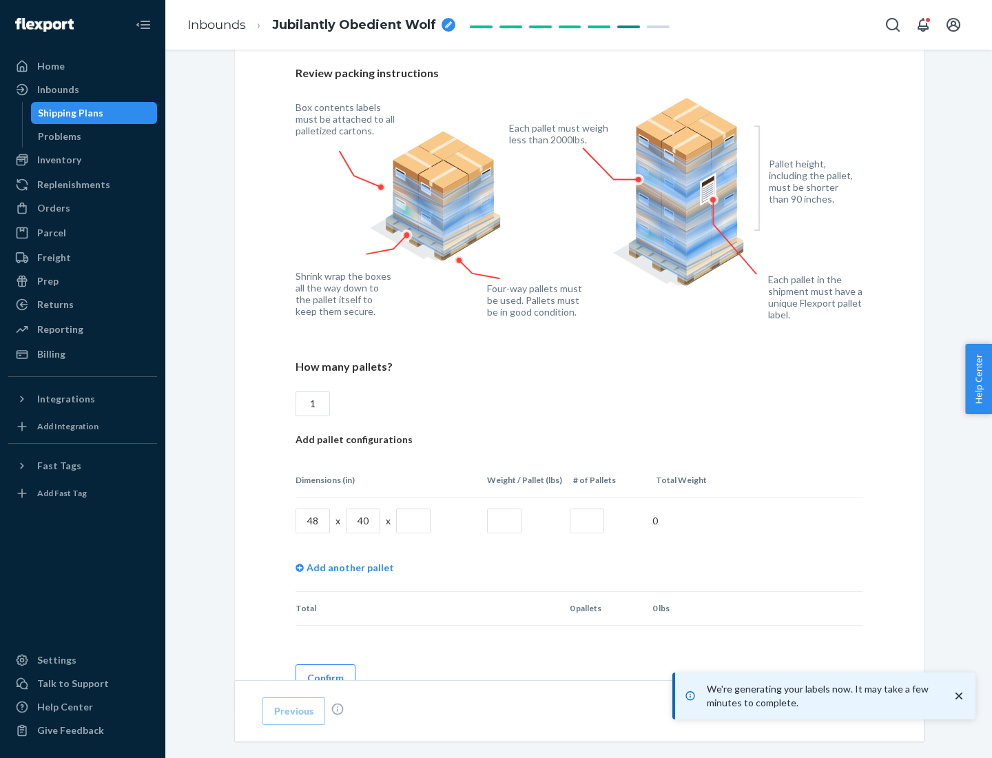
scroll to position [1001, 0]
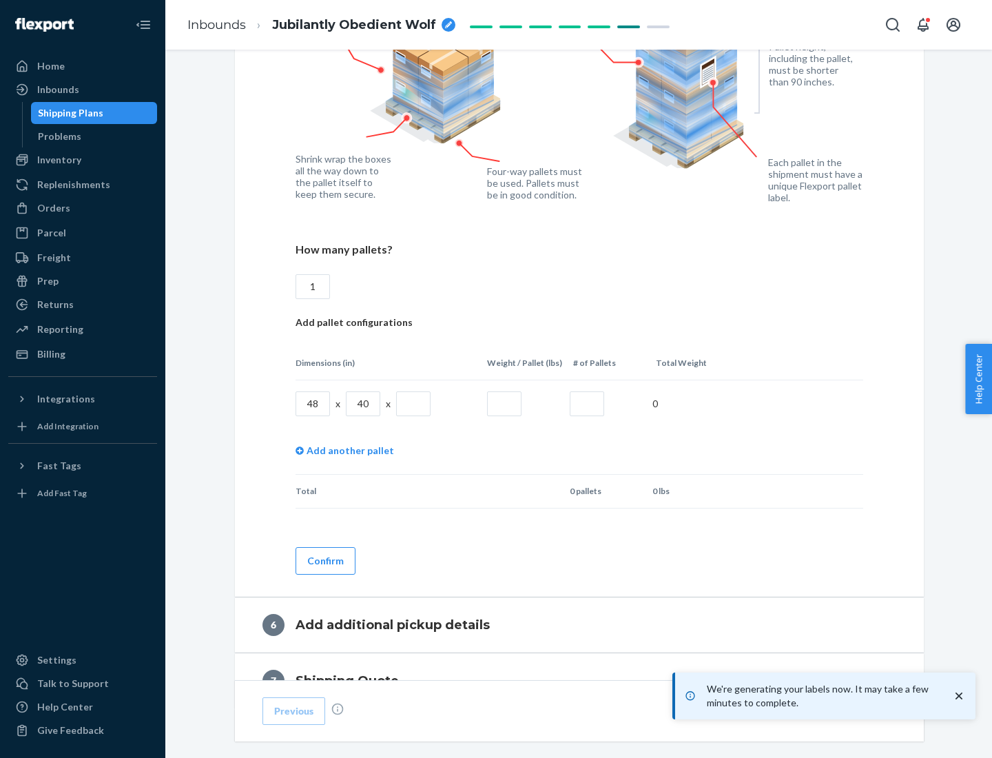
type input "1"
type input "40"
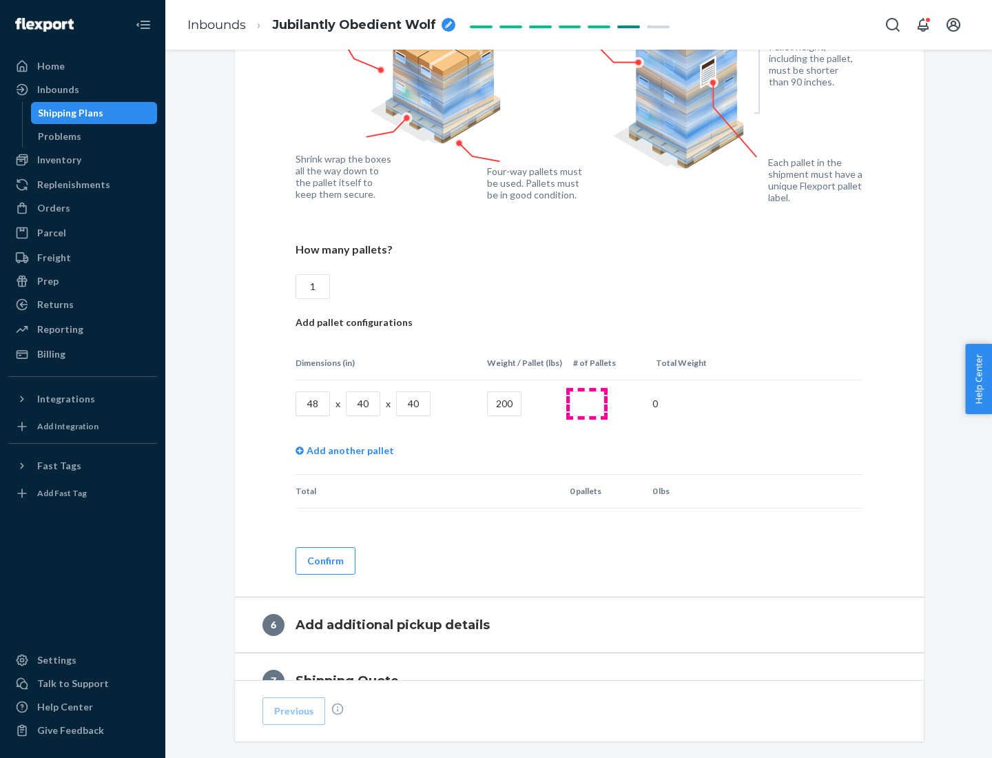
type input "200"
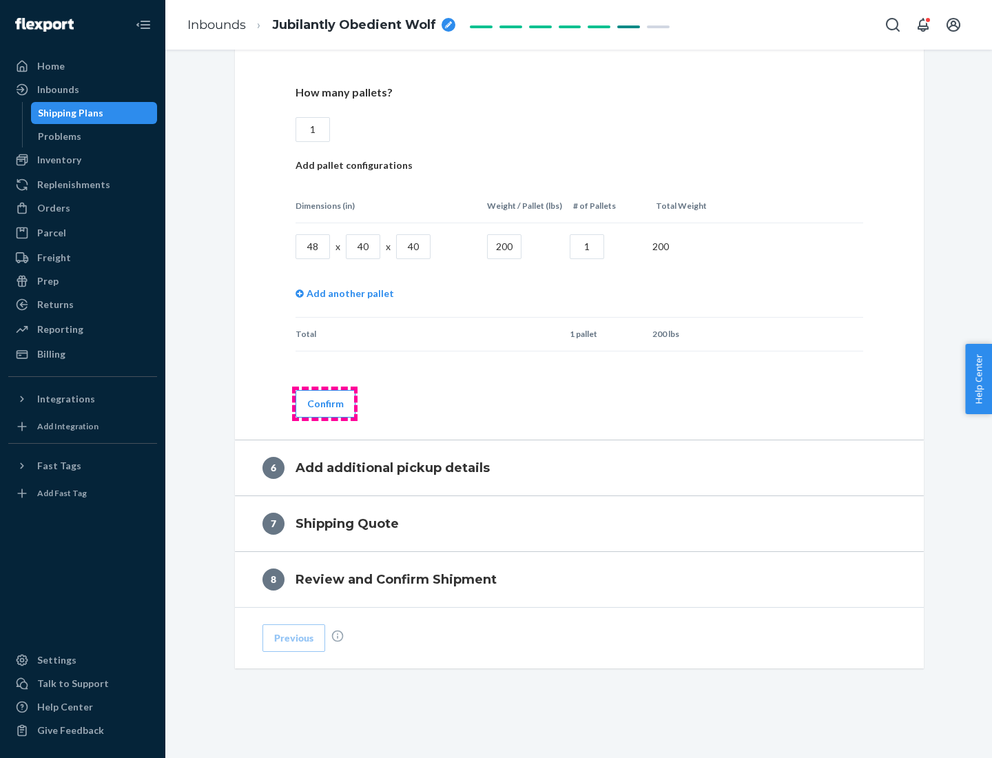
type input "1"
click at [324, 403] on button "Confirm" at bounding box center [325, 404] width 60 height 28
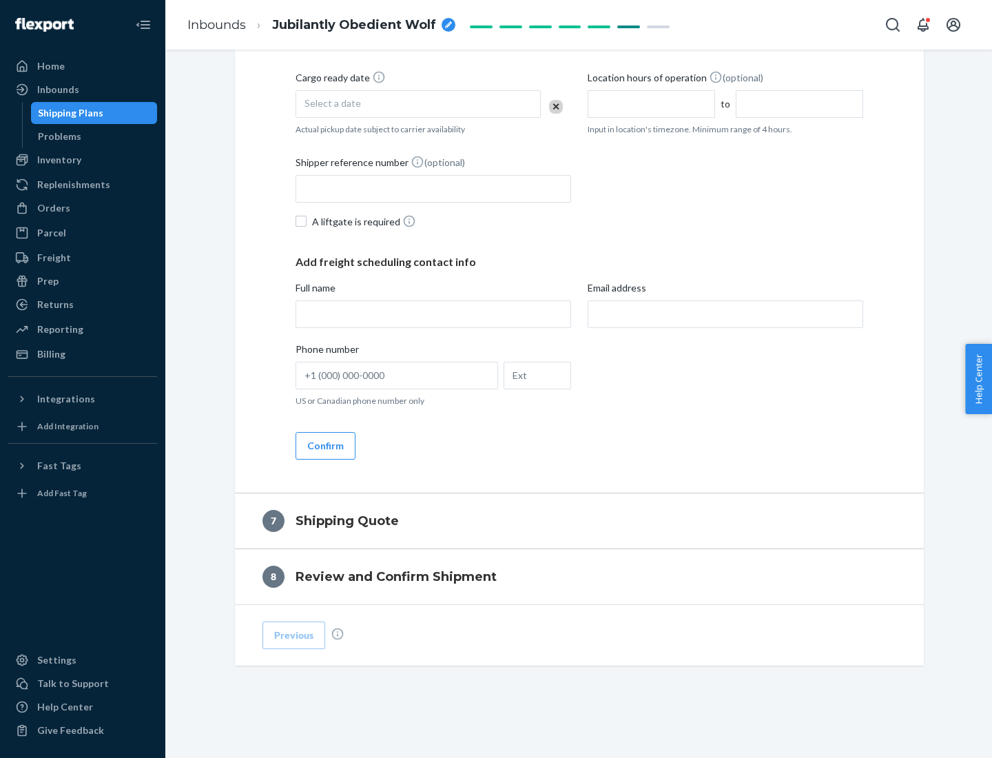
scroll to position [527, 0]
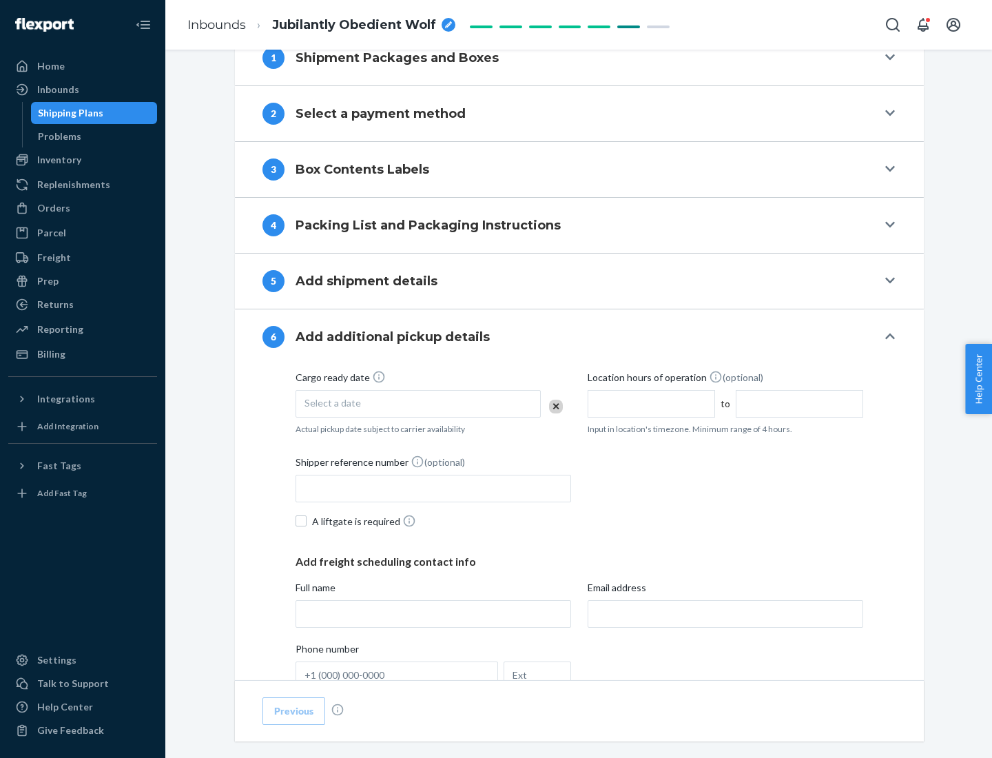
click at [418, 403] on div "Select a date" at bounding box center [417, 404] width 245 height 28
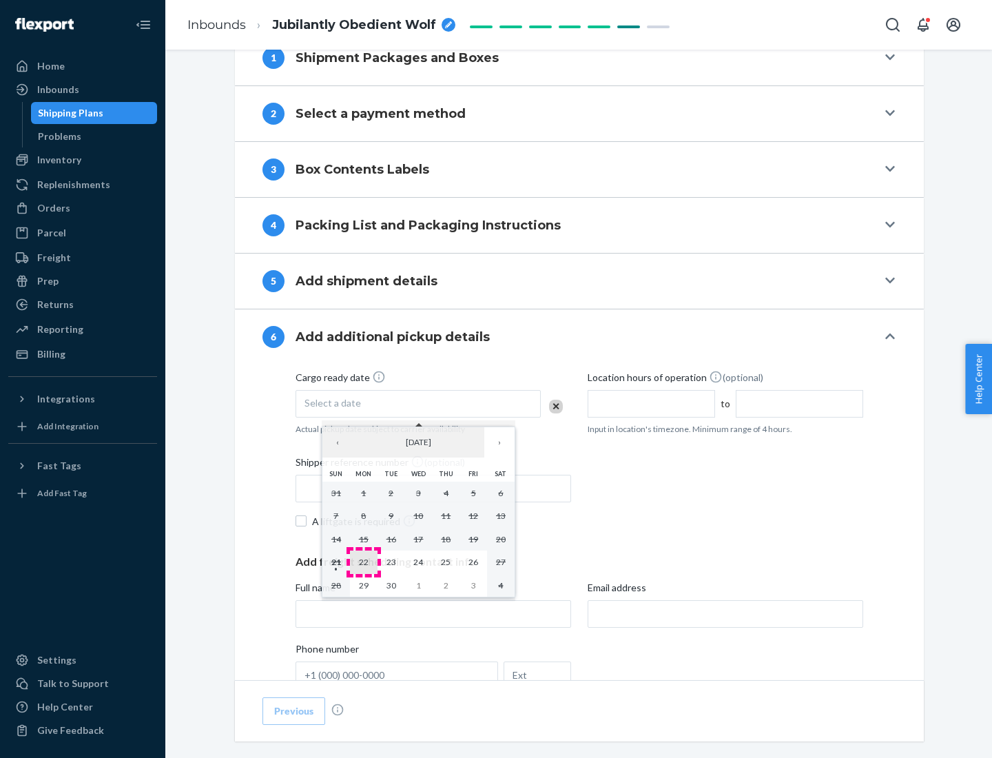
click at [363, 561] on abbr "22" at bounding box center [364, 562] width 10 height 10
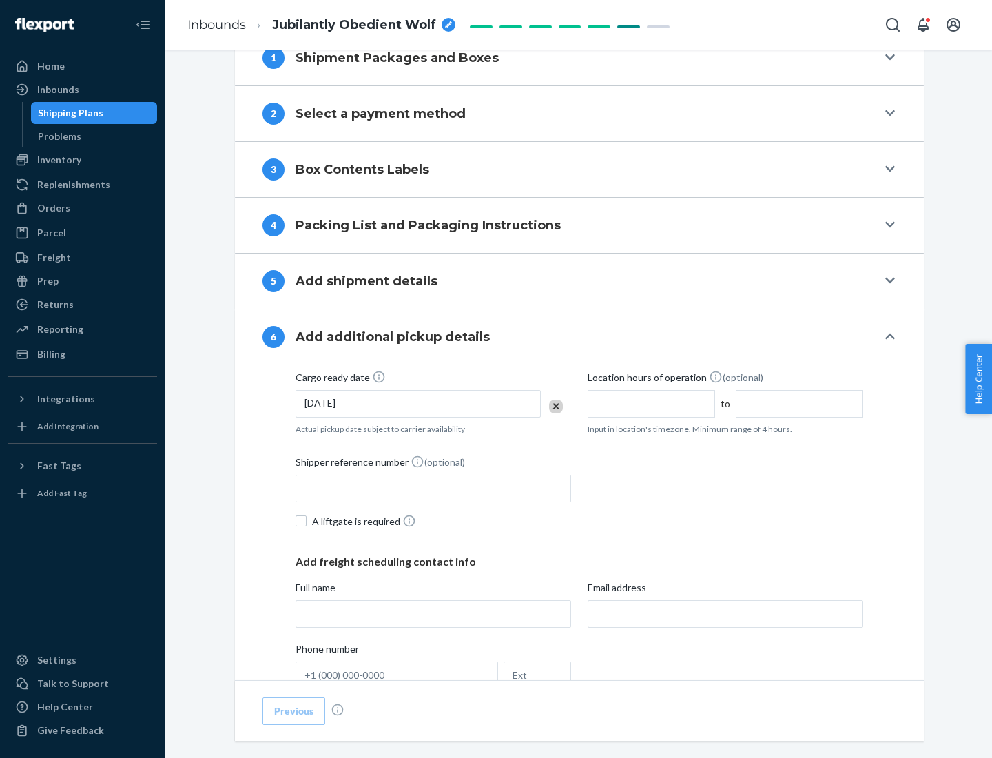
scroll to position [737, 0]
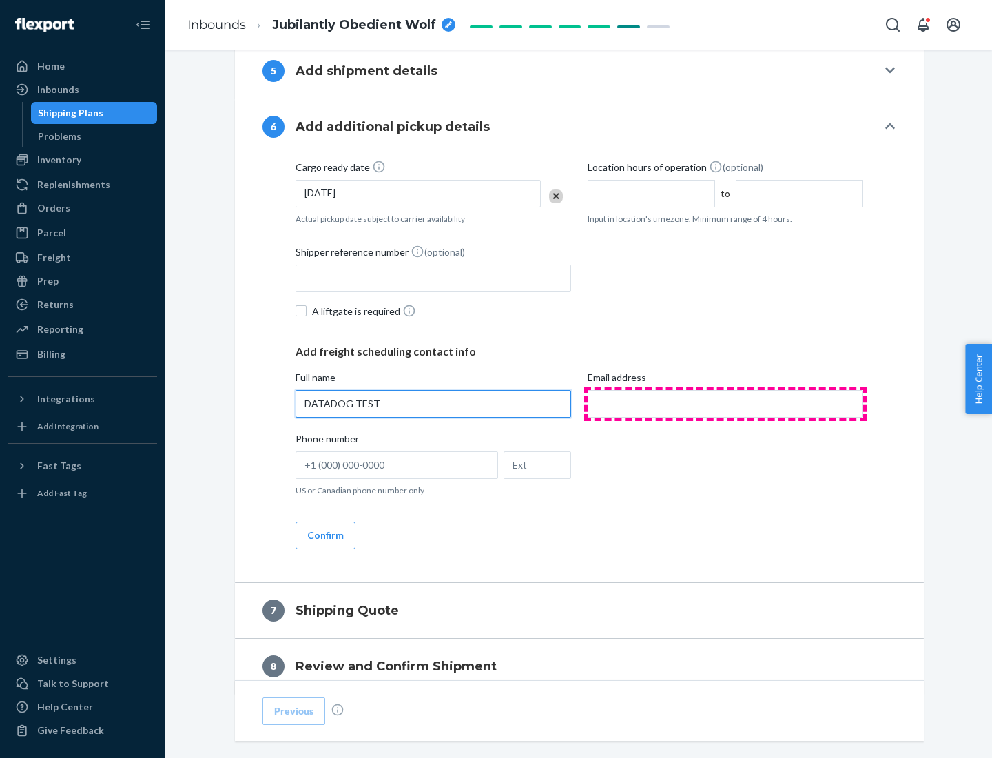
type input "DATADOG TEST"
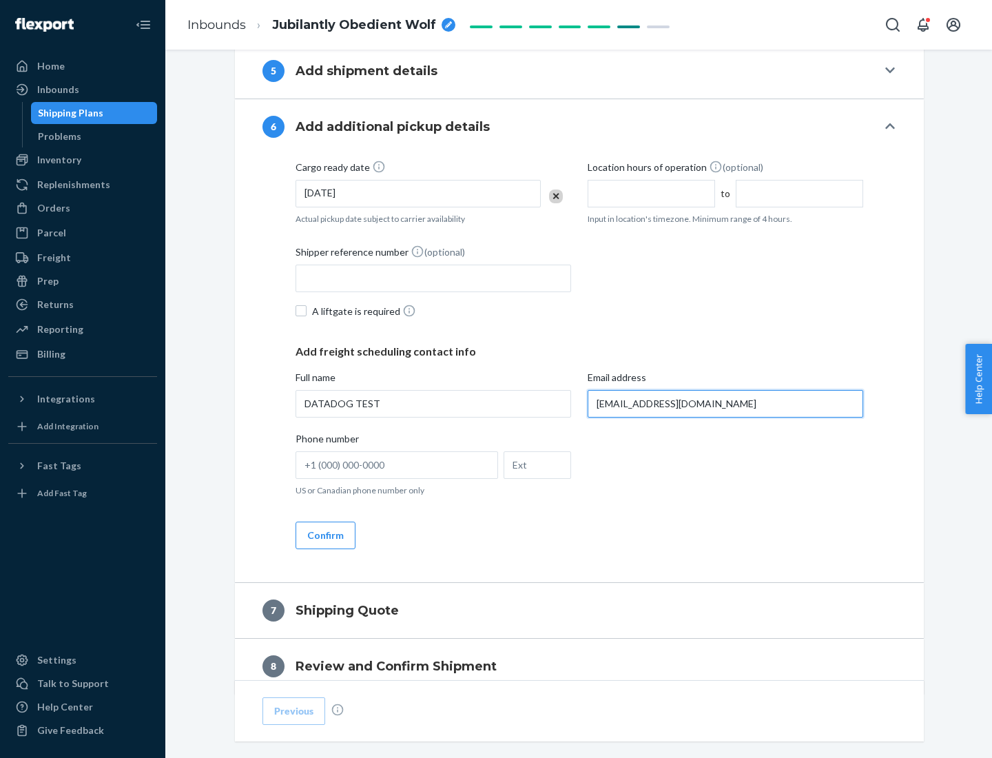
scroll to position [798, 0]
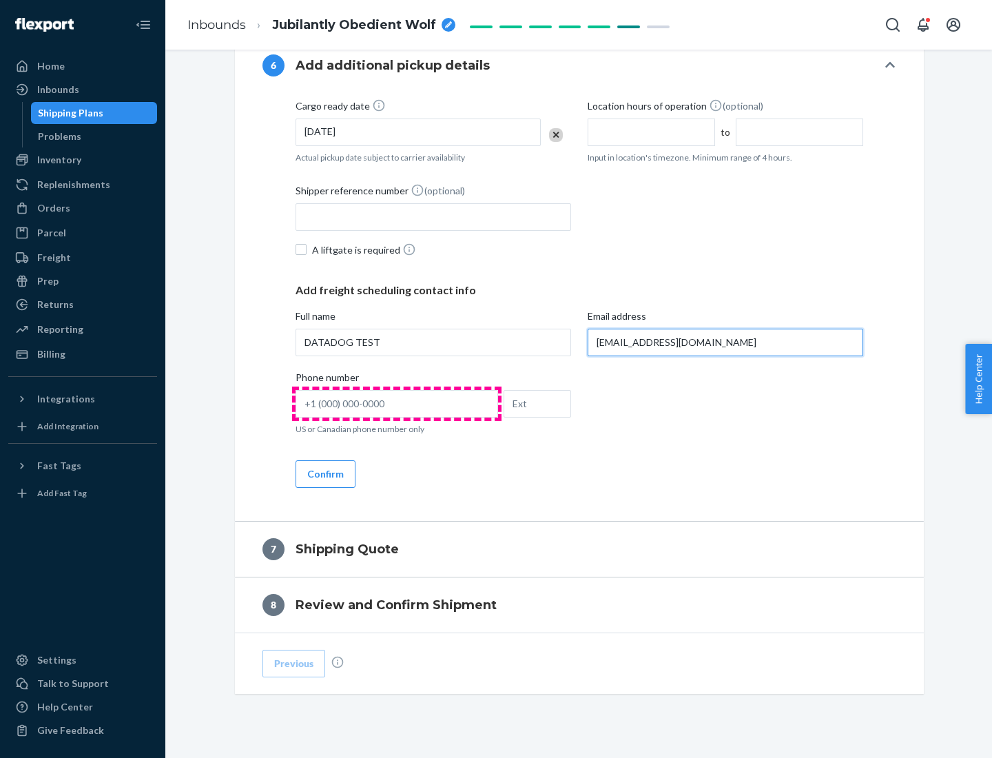
type input "[EMAIL_ADDRESS][DOMAIN_NAME]"
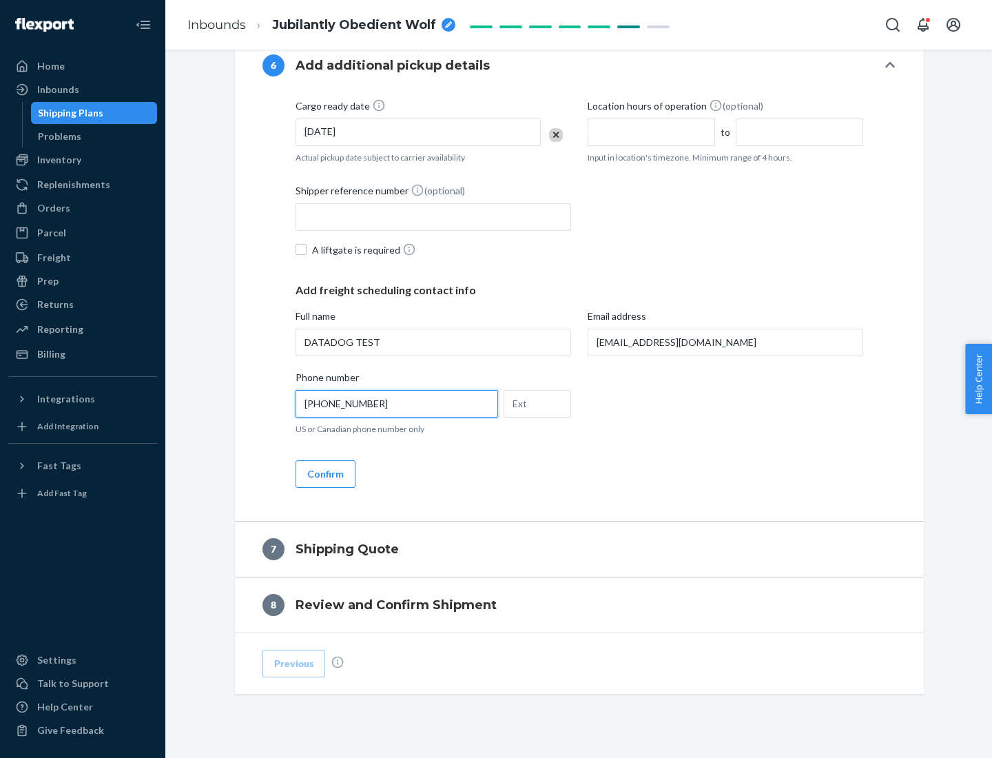
scroll to position [827, 0]
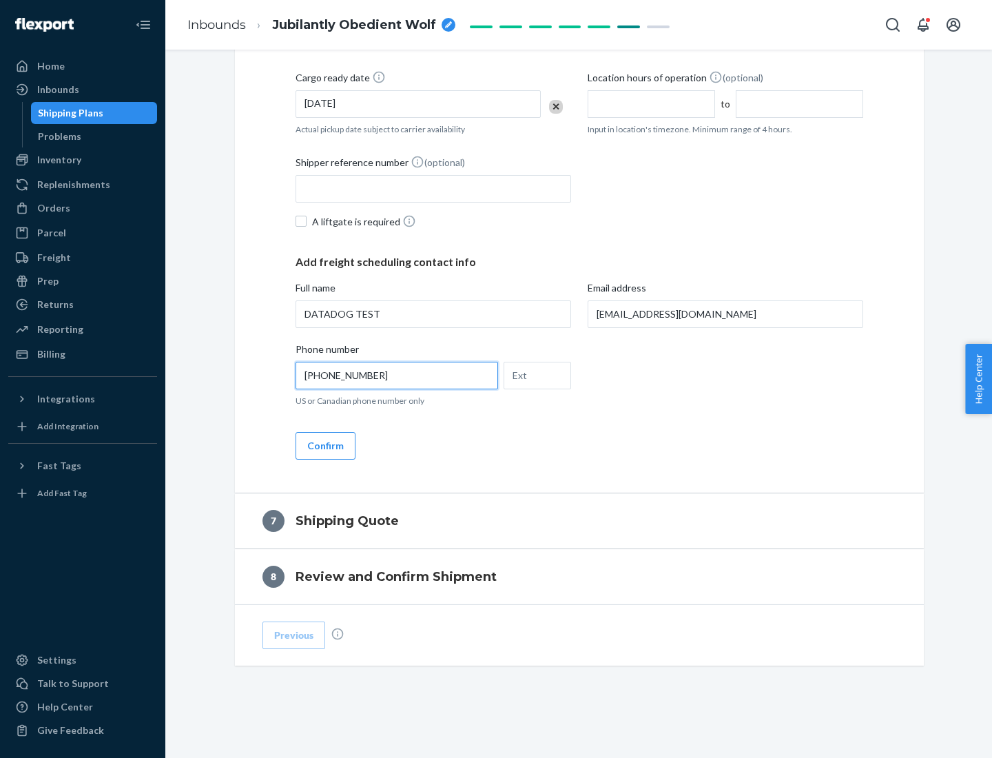
type input "[PHONE_NUMBER]"
click at [324, 445] on button "Confirm" at bounding box center [325, 446] width 60 height 28
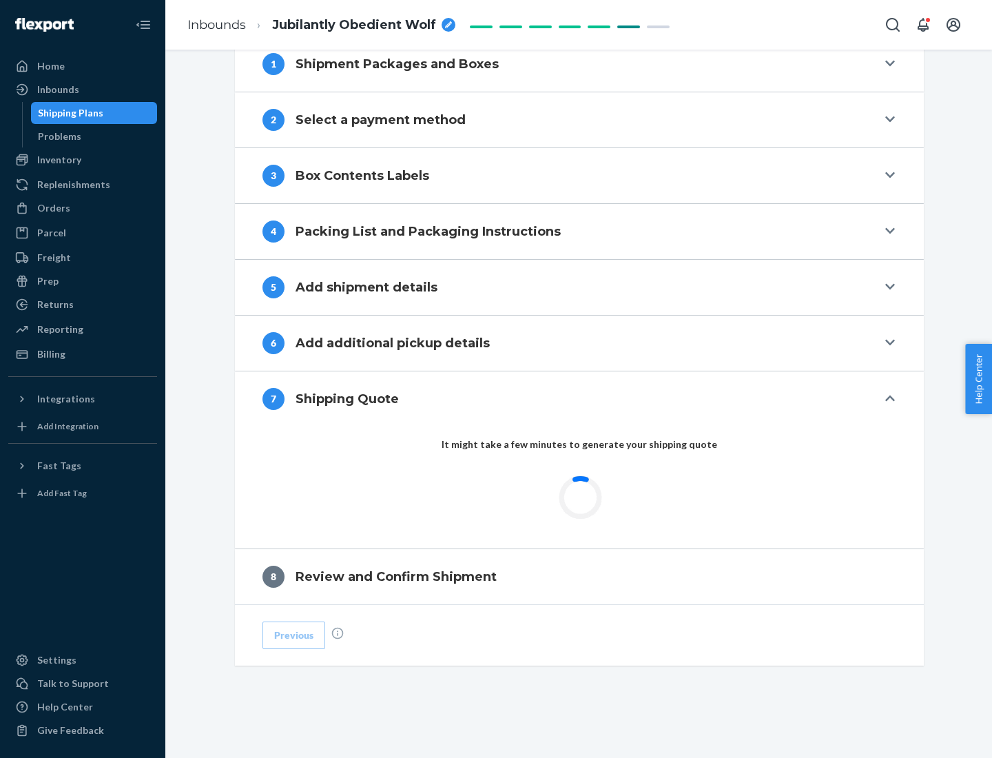
scroll to position [570, 0]
